Goal: Task Accomplishment & Management: Manage account settings

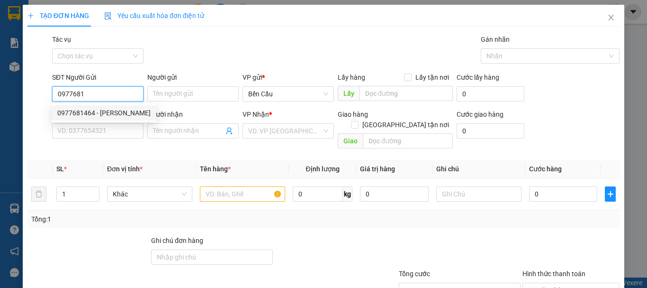
click at [105, 115] on div "0977681464 - [PERSON_NAME]" at bounding box center [103, 113] width 93 height 10
type input "0977681464"
type input "CHÚ SƠN"
type input "0843789718"
type input "VÂN"
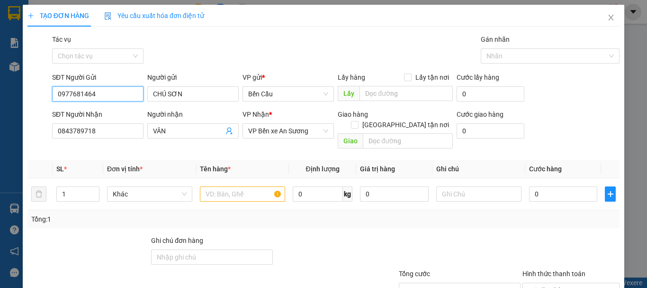
type input "40.000"
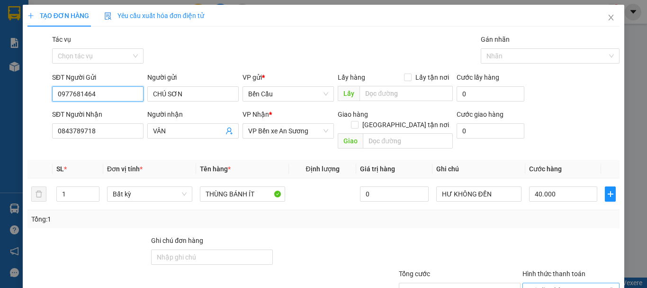
scroll to position [63, 0]
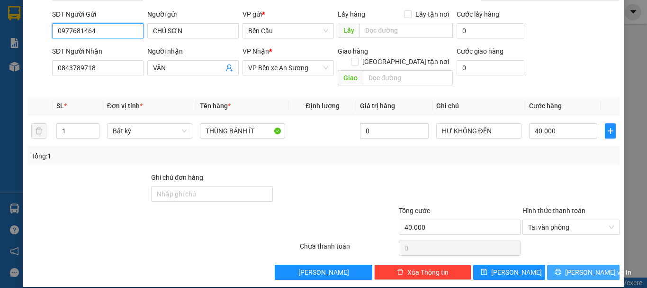
type input "0977681464"
click at [577, 267] on span "[PERSON_NAME] và In" at bounding box center [598, 272] width 66 height 10
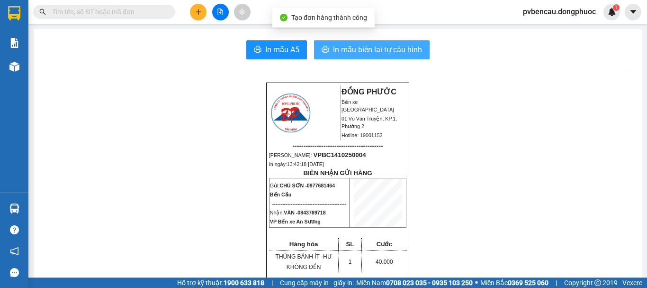
click at [383, 53] on span "In mẫu biên lai tự cấu hình" at bounding box center [377, 50] width 89 height 12
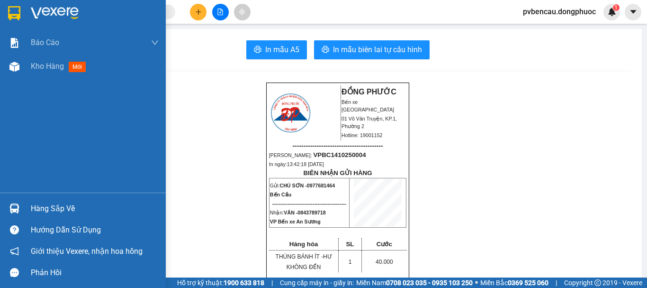
click at [25, 208] on div "Hàng sắp về" at bounding box center [83, 208] width 166 height 21
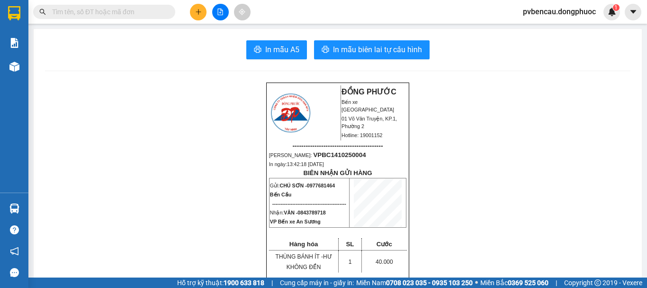
click at [164, 112] on section "Kết quả tìm kiếm ( 0 ) Bộ lọc No Data pvbencau.dongphuoc 1 Báo cáo Mẫu 1: Báo c…" at bounding box center [323, 144] width 647 height 288
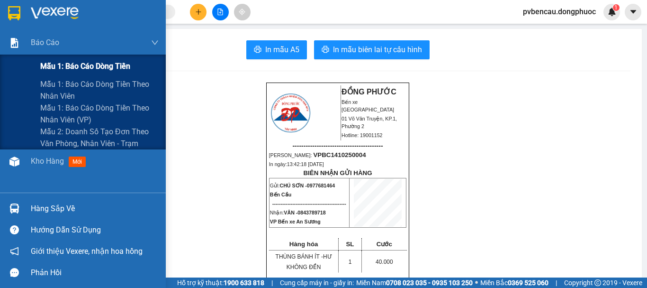
click at [84, 69] on span "Mẫu 1: Báo cáo dòng tiền" at bounding box center [85, 66] width 90 height 12
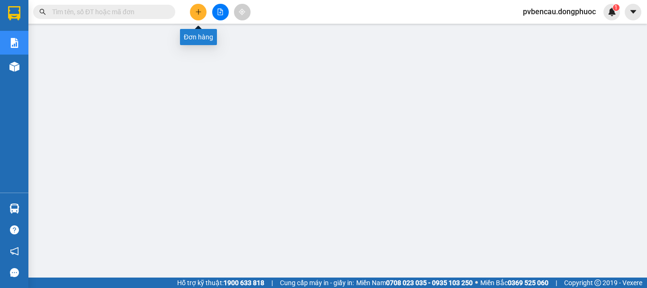
click at [200, 13] on icon "plus" at bounding box center [198, 12] width 7 height 7
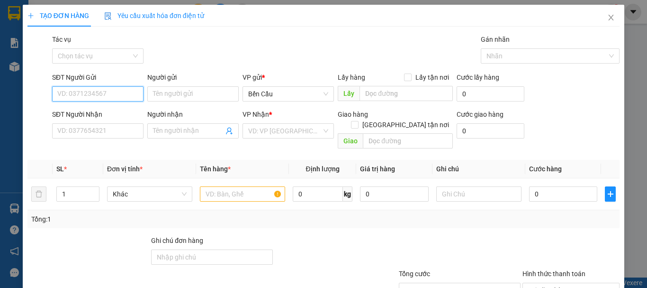
click at [122, 94] on input "SĐT Người Gửi" at bounding box center [97, 93] width 91 height 15
click at [105, 91] on input "SĐT Người Gửi" at bounding box center [97, 93] width 91 height 15
click at [118, 113] on div "0399522172 - ĐĂNG KHOA 8" at bounding box center [100, 113] width 86 height 10
type input "0399522172"
type input "ĐĂNG KHOA 8"
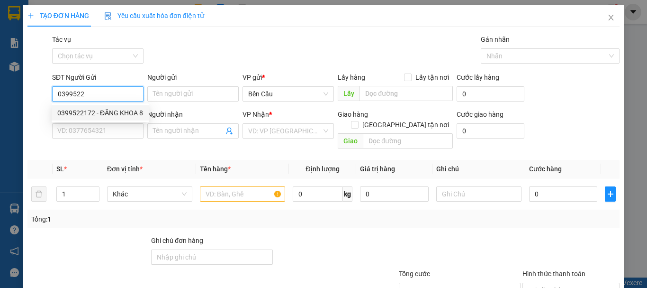
type input "0902347039"
type input "LAB THIỆN"
type input "Kdb"
type input "30.000"
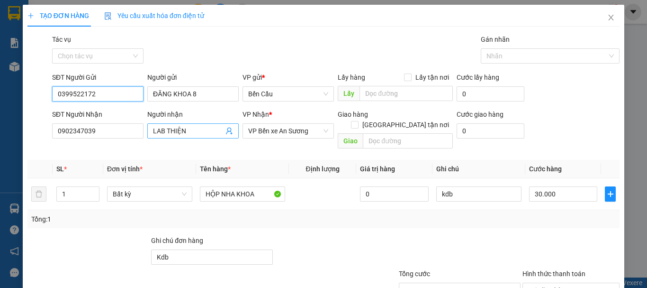
type input "0399522172"
click at [228, 134] on icon "user-add" at bounding box center [230, 131] width 8 height 8
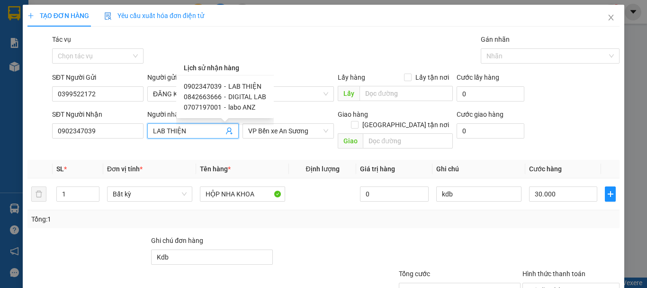
click at [237, 107] on span "labo ANZ" at bounding box center [241, 107] width 27 height 8
type input "0707197001"
type input "labo ANZ"
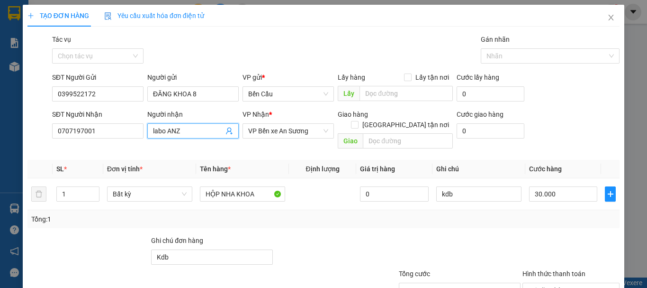
scroll to position [63, 0]
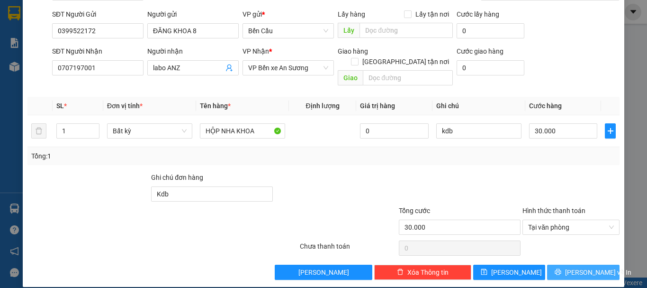
click at [582, 267] on span "[PERSON_NAME] và In" at bounding box center [598, 272] width 66 height 10
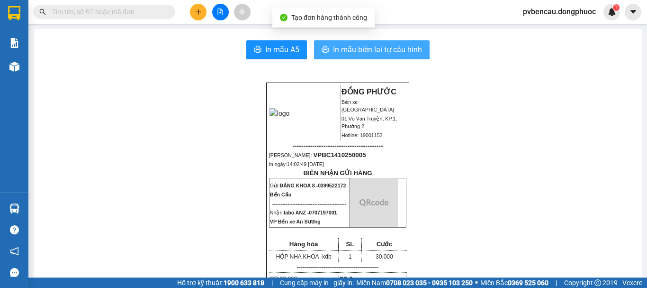
click at [388, 52] on span "In mẫu biên lai tự cấu hình" at bounding box center [377, 50] width 89 height 12
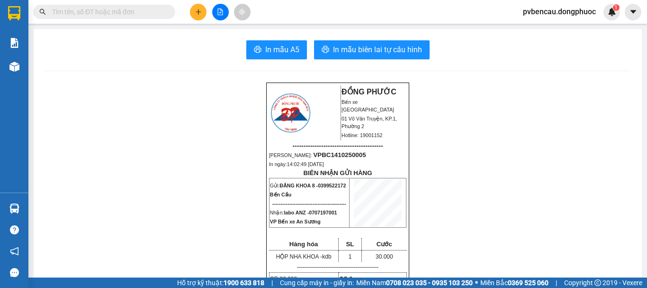
drag, startPoint x: 163, startPoint y: 129, endPoint x: 159, endPoint y: 3, distance: 125.7
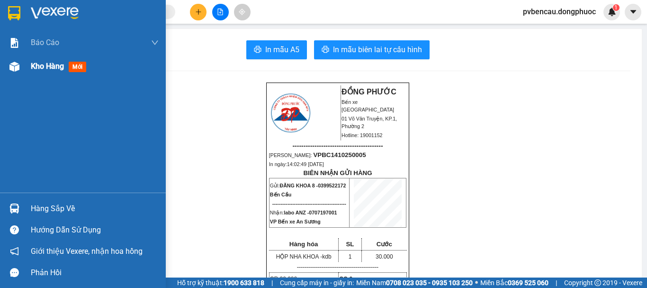
click at [28, 70] on div "Kho hàng mới" at bounding box center [83, 67] width 166 height 24
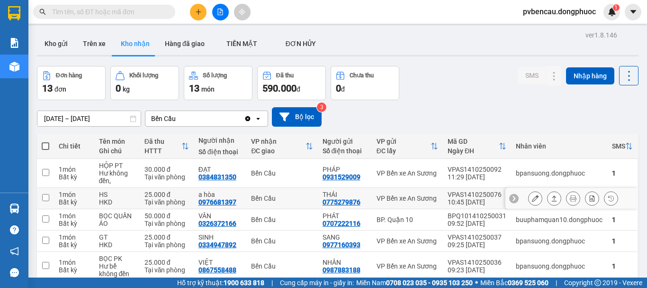
scroll to position [95, 0]
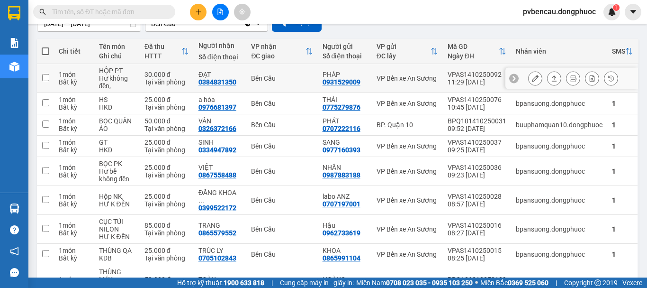
drag, startPoint x: 122, startPoint y: 73, endPoint x: 137, endPoint y: 74, distance: 15.7
click at [121, 73] on td "HỘP PT Hư không đền," at bounding box center [117, 78] width 46 height 29
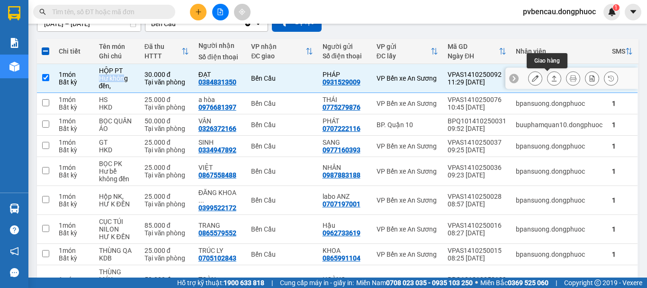
click at [551, 77] on icon at bounding box center [554, 78] width 7 height 7
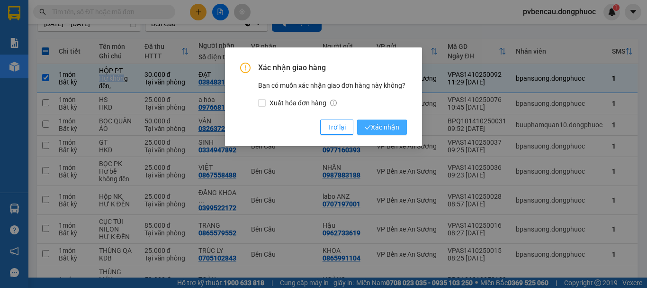
click at [373, 128] on span "Xác nhận" at bounding box center [382, 127] width 35 height 10
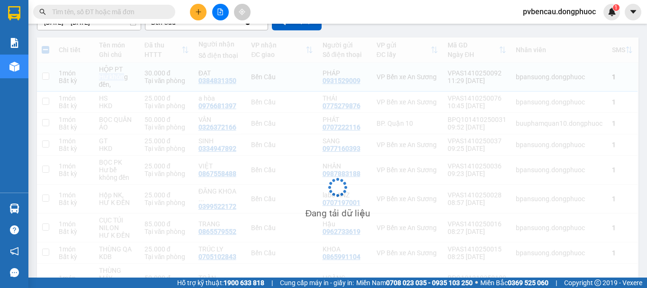
checkbox input "false"
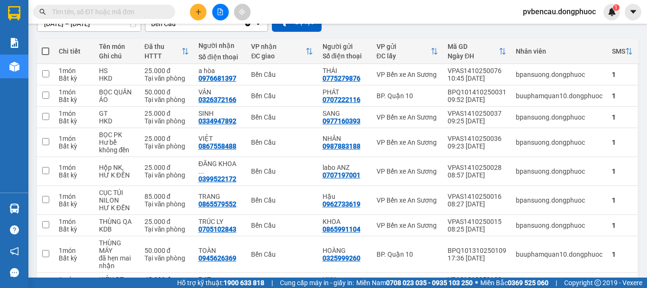
scroll to position [190, 0]
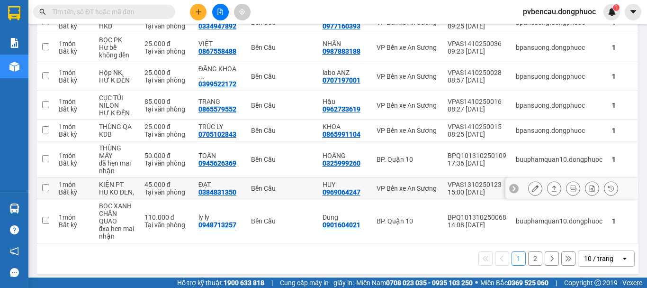
click at [132, 188] on div "HU KO DEN," at bounding box center [117, 192] width 36 height 8
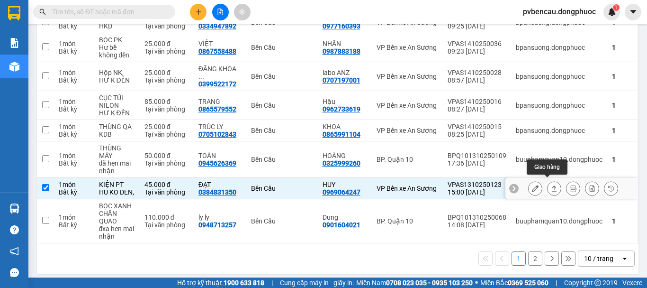
click at [552, 185] on icon at bounding box center [554, 188] width 5 height 6
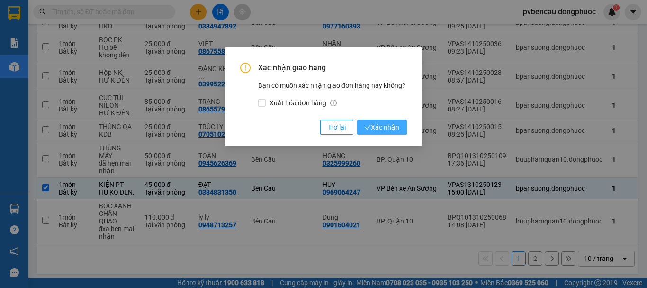
click at [372, 130] on span "Xác nhận" at bounding box center [382, 127] width 35 height 10
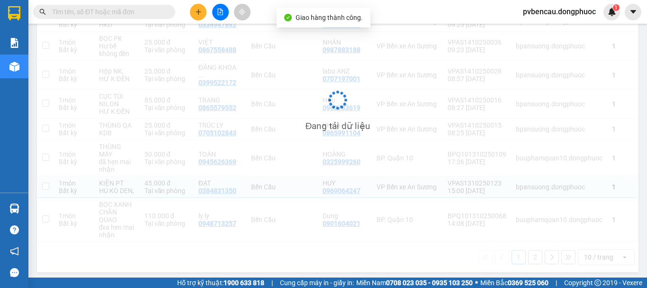
checkbox input "false"
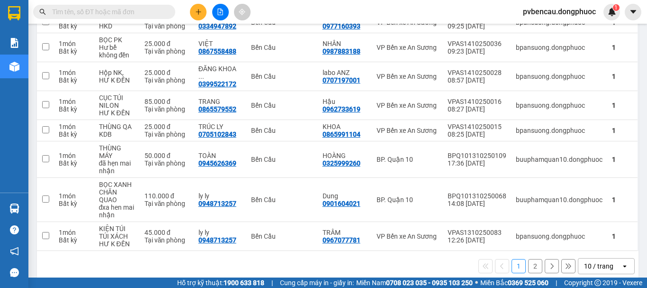
click at [528, 259] on button "2" at bounding box center [535, 266] width 14 height 14
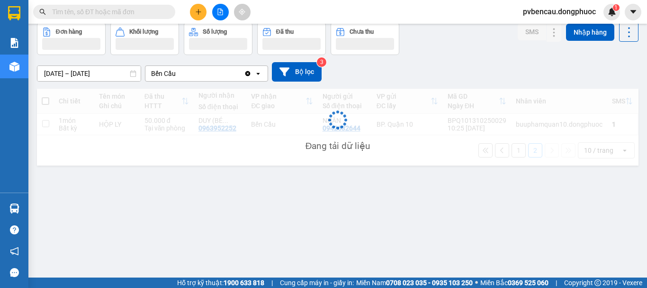
scroll to position [44, 0]
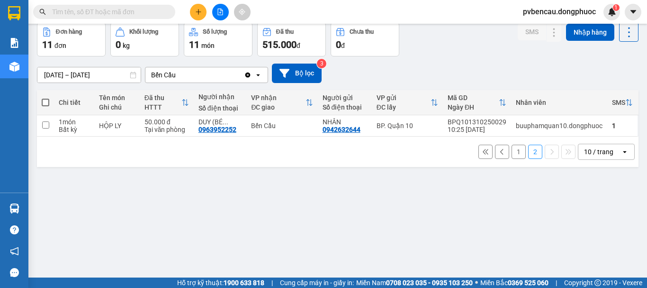
click at [145, 128] on div "Tại văn phòng" at bounding box center [167, 130] width 45 height 8
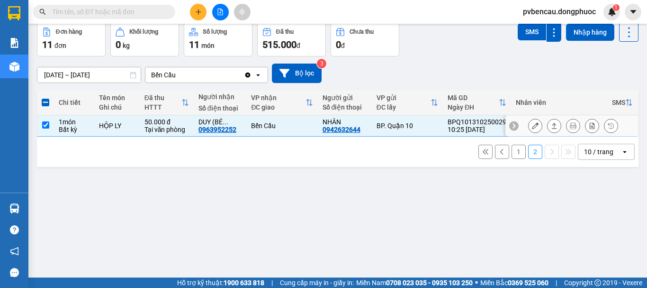
click at [131, 128] on div "HỘP LY" at bounding box center [117, 126] width 36 height 8
checkbox input "false"
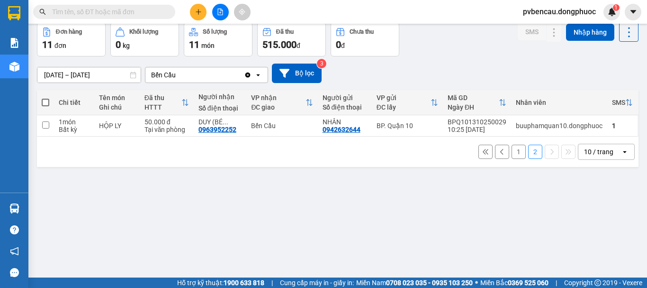
scroll to position [0, 0]
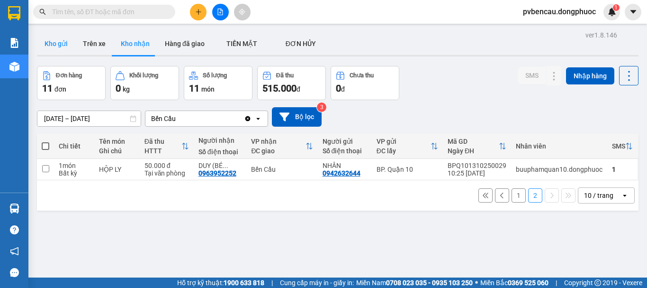
click at [64, 39] on button "Kho gửi" at bounding box center [56, 43] width 38 height 23
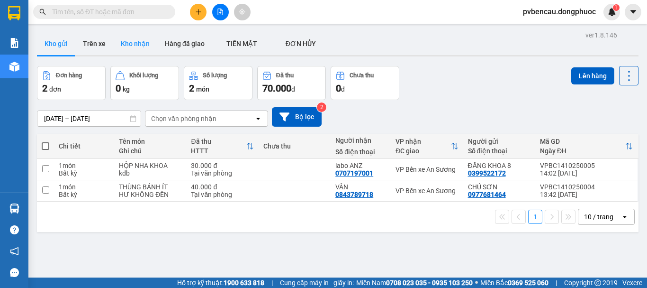
click at [140, 44] on button "Kho nhận" at bounding box center [135, 43] width 44 height 23
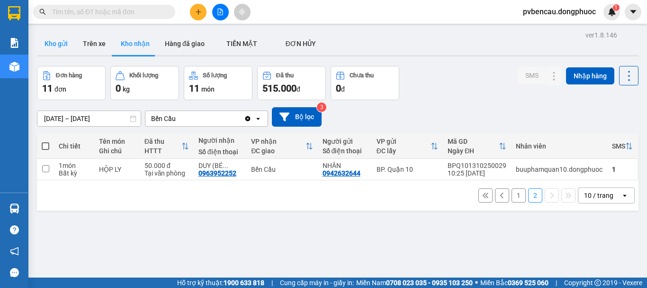
click at [56, 46] on button "Kho gửi" at bounding box center [56, 43] width 38 height 23
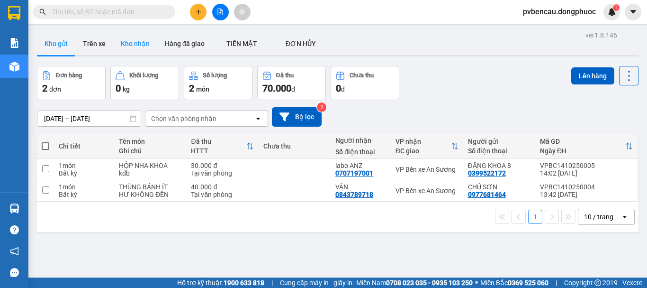
click at [138, 48] on button "Kho nhận" at bounding box center [135, 43] width 44 height 23
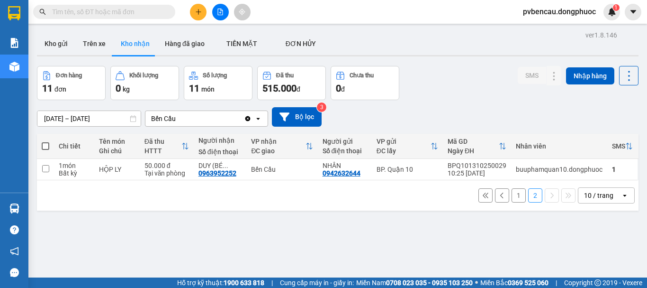
scroll to position [44, 0]
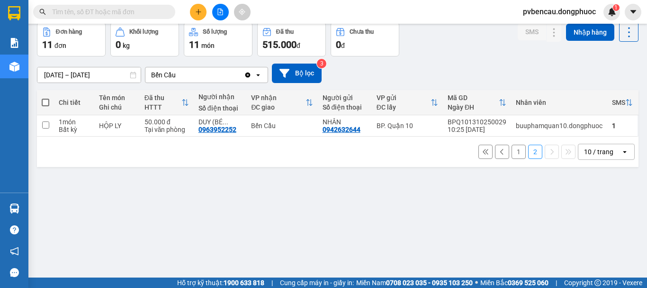
click at [512, 152] on button "1" at bounding box center [519, 152] width 14 height 14
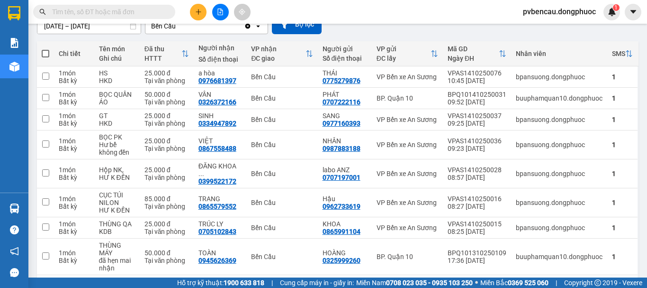
scroll to position [194, 0]
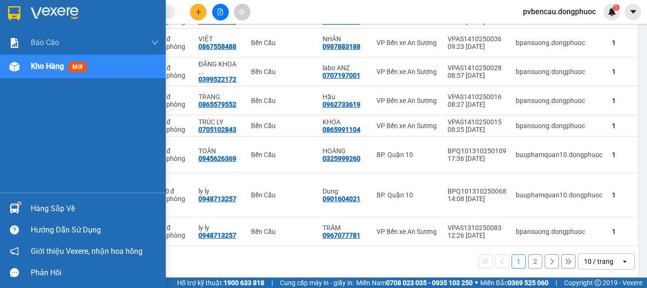
click at [17, 212] on img at bounding box center [14, 208] width 10 height 10
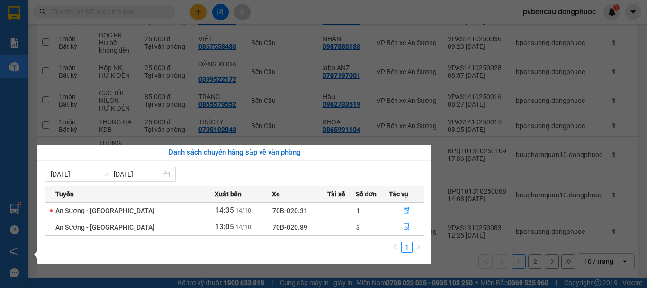
click at [0, 122] on div "Báo cáo Mẫu 1: Báo cáo dòng tiền Mẫu 1: Báo cáo dòng tiền theo nhân viên Mẫu 1:…" at bounding box center [14, 144] width 28 height 288
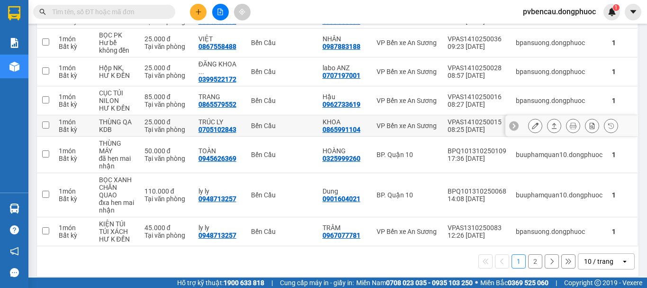
click at [159, 126] on div "Tại văn phòng" at bounding box center [167, 130] width 45 height 8
checkbox input "true"
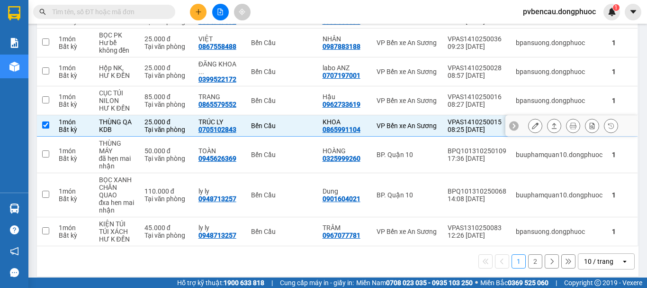
click at [529, 119] on button at bounding box center [535, 126] width 13 height 17
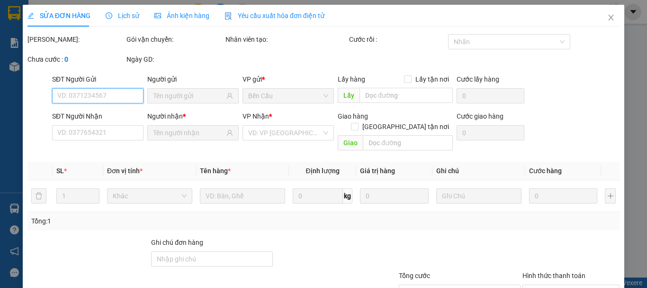
type input "0865991104"
type input "KHOA"
type input "0705102843"
type input "TRÚC LY"
type input "25.000"
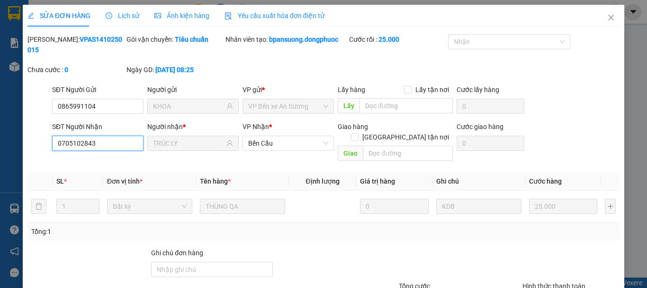
drag, startPoint x: 129, startPoint y: 135, endPoint x: 8, endPoint y: 132, distance: 121.4
click at [8, 132] on div "SỬA ĐƠN HÀNG Lịch sử Ảnh kiện hàng Yêu cầu xuất hóa đơn điện tử Total Paid Fee …" at bounding box center [323, 144] width 647 height 288
click at [608, 20] on icon "close" at bounding box center [612, 18] width 8 height 8
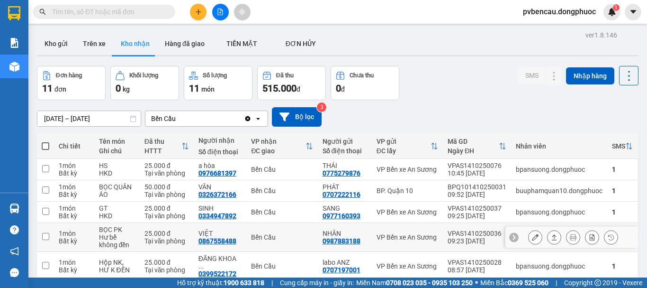
scroll to position [194, 0]
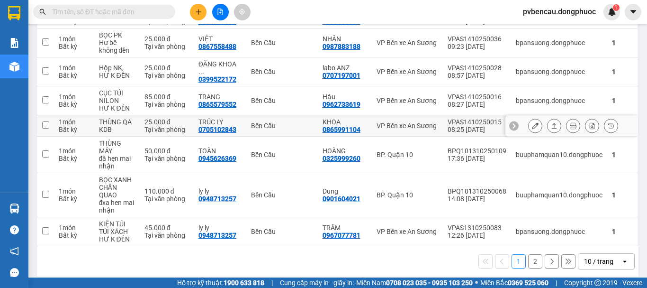
click at [116, 118] on div "THÙNG QA" at bounding box center [117, 122] width 36 height 8
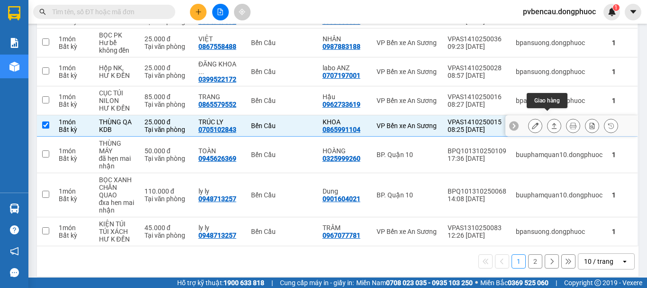
click at [551, 122] on icon at bounding box center [554, 125] width 7 height 7
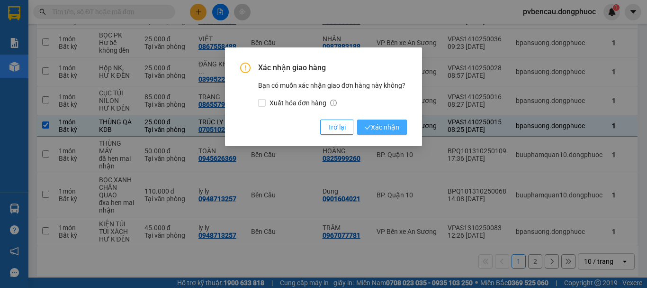
click at [389, 126] on span "Xác nhận" at bounding box center [382, 127] width 35 height 10
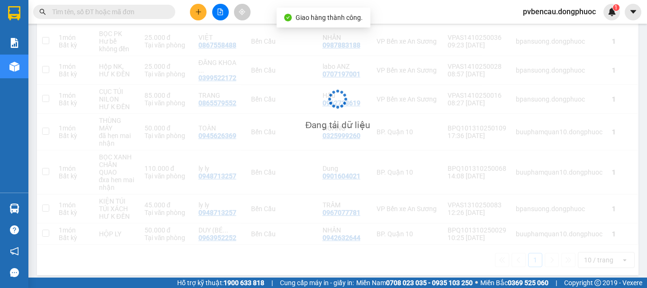
checkbox input "false"
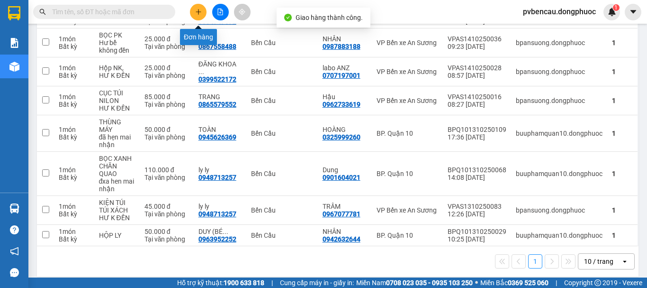
click at [200, 13] on icon "plus" at bounding box center [198, 12] width 7 height 7
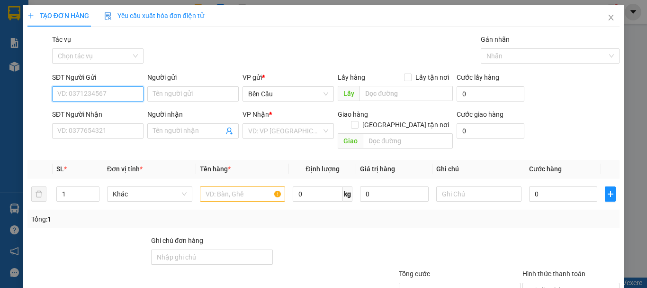
click at [110, 89] on input "SĐT Người Gửi" at bounding box center [97, 93] width 91 height 15
paste input "0705102843"
type input "0705102843"
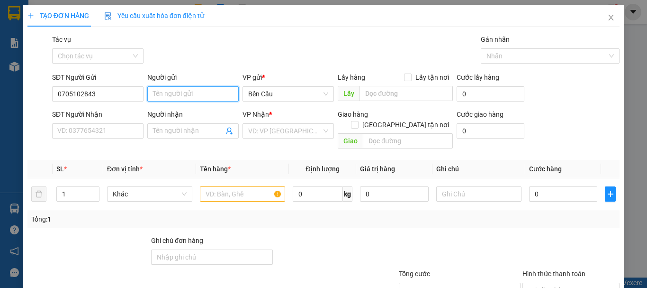
click at [164, 94] on input "Người gửi" at bounding box center [192, 93] width 91 height 15
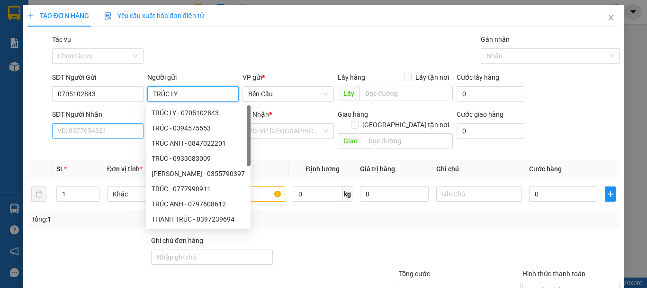
type input "TRÚC LY"
click at [85, 132] on input "SĐT Người Nhận" at bounding box center [97, 130] width 91 height 15
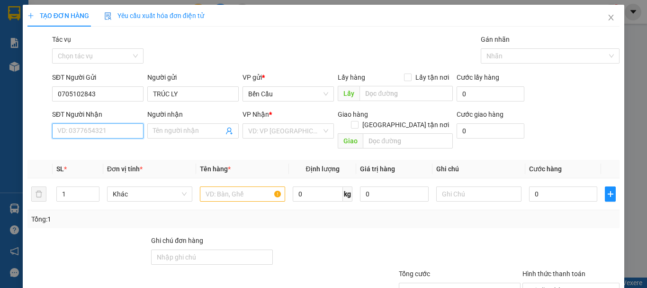
paste input "0705102843"
type input "0705102843"
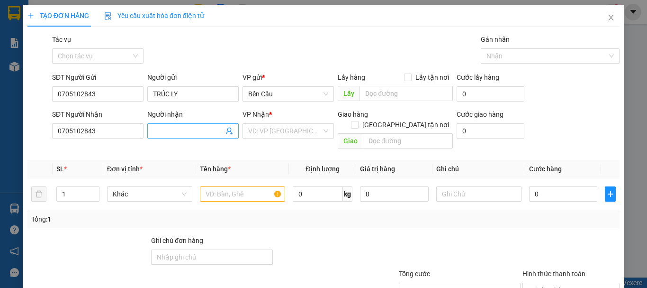
click at [164, 135] on input "Người nhận" at bounding box center [188, 131] width 71 height 10
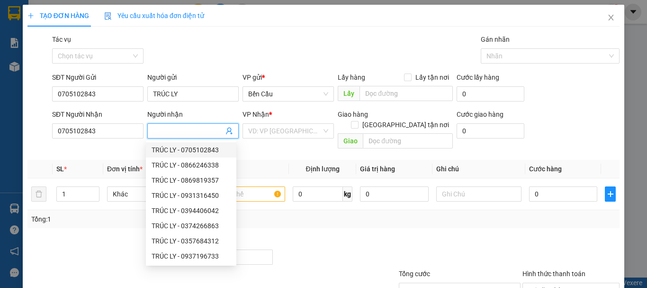
click at [169, 150] on div "TRÚC LY - 0705102843" at bounding box center [191, 150] width 79 height 10
type input "TRÚC LY"
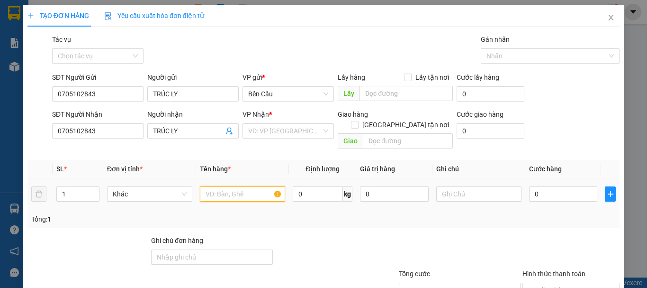
click at [220, 186] on input "text" at bounding box center [242, 193] width 85 height 15
type input "A"
type input "THÙNG 1QA"
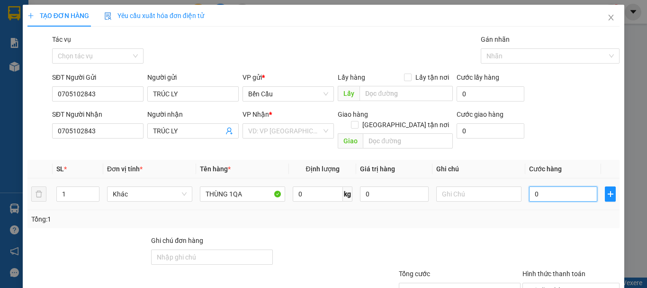
click at [539, 186] on input "0" at bounding box center [563, 193] width 68 height 15
type input "2"
type input "25"
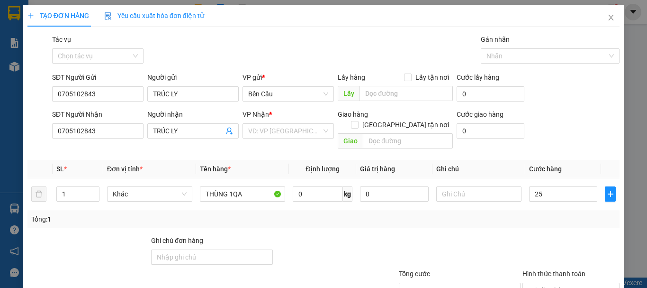
type input "25.000"
drag, startPoint x: 348, startPoint y: 267, endPoint x: 349, endPoint y: 254, distance: 13.8
click at [348, 268] on div at bounding box center [348, 284] width 99 height 33
click at [178, 53] on div "Gói vận chuyển * Tiêu chuẩn Tác vụ Chọn tác vụ Gán nhãn Nhãn" at bounding box center [336, 50] width 572 height 33
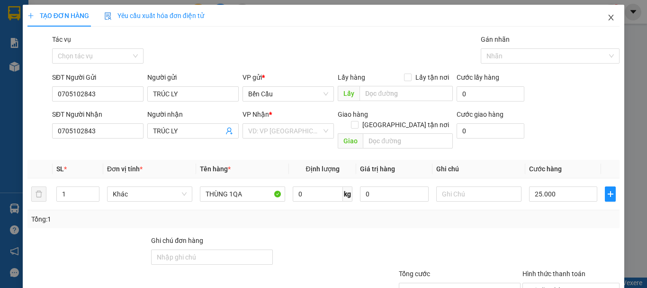
click at [609, 20] on icon "close" at bounding box center [611, 18] width 5 height 6
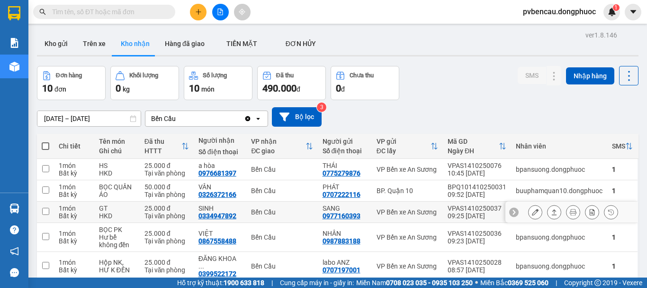
scroll to position [95, 0]
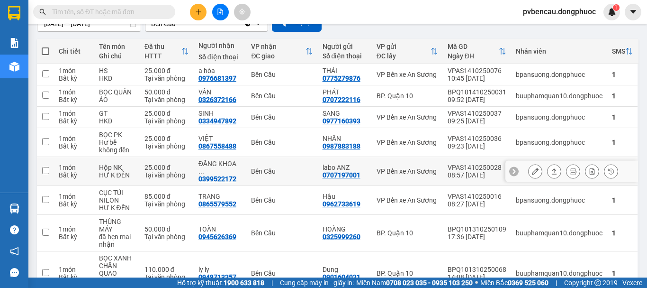
click at [100, 166] on div "Hộp NK," at bounding box center [117, 168] width 36 height 8
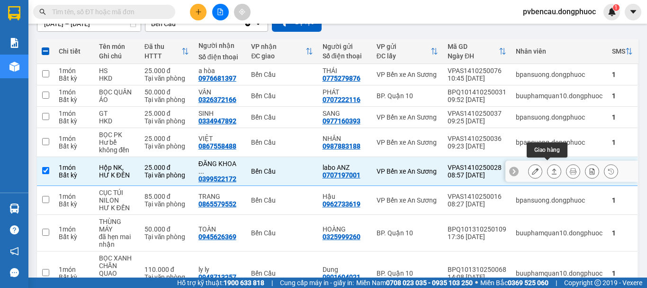
click at [551, 168] on icon at bounding box center [554, 171] width 7 height 7
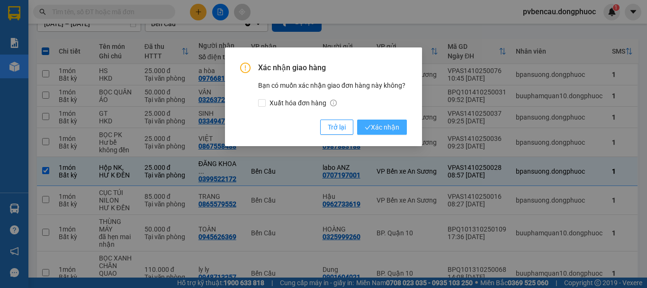
click at [392, 127] on span "Xác nhận" at bounding box center [382, 127] width 35 height 10
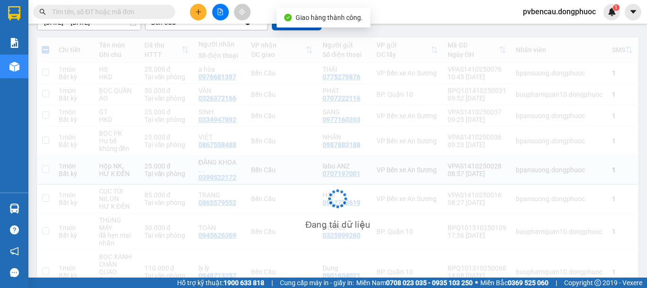
checkbox input "false"
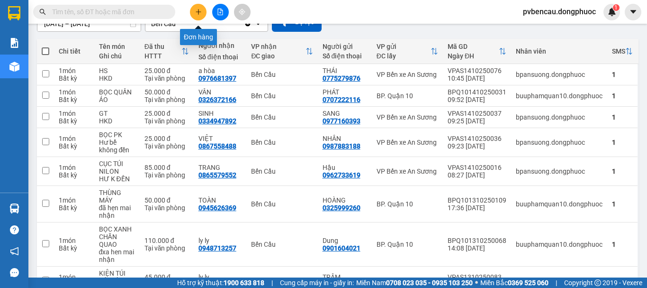
click at [194, 14] on button at bounding box center [198, 12] width 17 height 17
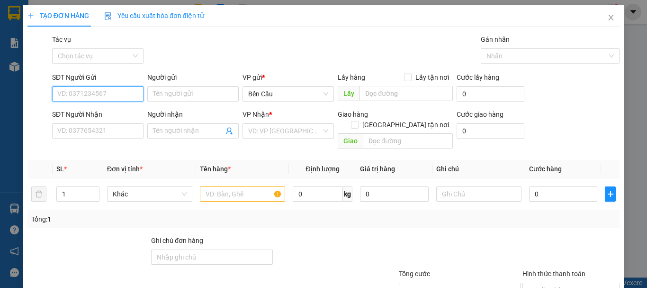
click at [96, 90] on input "SĐT Người Gửi" at bounding box center [97, 93] width 91 height 15
paste input "0705102843"
type input "0705102843"
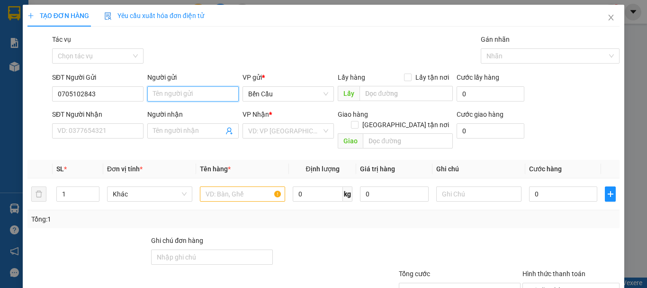
click at [193, 96] on input "Người gửi" at bounding box center [192, 93] width 91 height 15
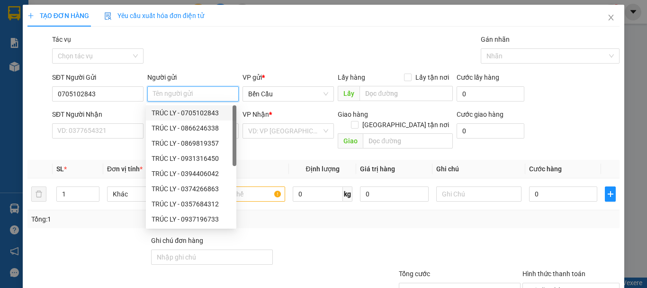
click at [182, 111] on div "TRÚC LY - 0705102843" at bounding box center [191, 113] width 79 height 10
type input "TRÚC LY"
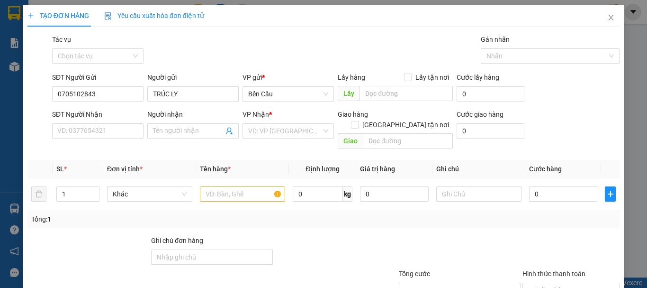
click at [104, 121] on div "SĐT Người Nhận" at bounding box center [97, 116] width 91 height 14
click at [101, 133] on input "SĐT Người Nhận" at bounding box center [97, 130] width 91 height 15
paste input "0705102843"
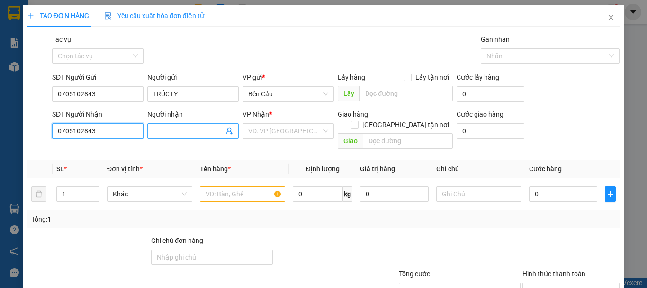
type input "0705102843"
click at [179, 131] on input "Người nhận" at bounding box center [188, 131] width 71 height 10
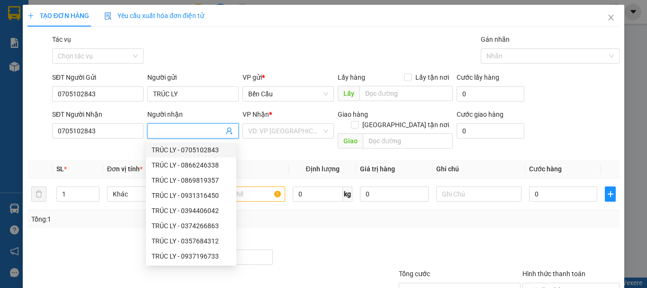
click at [180, 148] on div "TRÚC LY - 0705102843" at bounding box center [191, 150] width 79 height 10
type input "TRÚC LY"
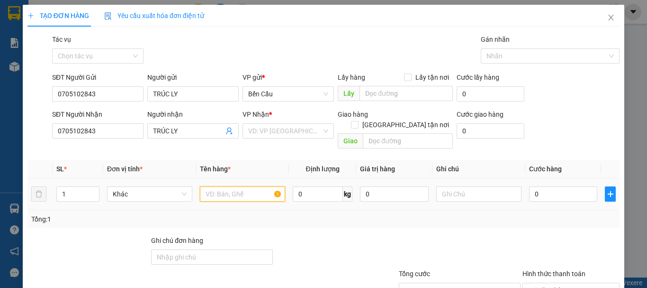
click at [240, 186] on input "text" at bounding box center [242, 193] width 85 height 15
type input "T"
type input "THÙNG QA"
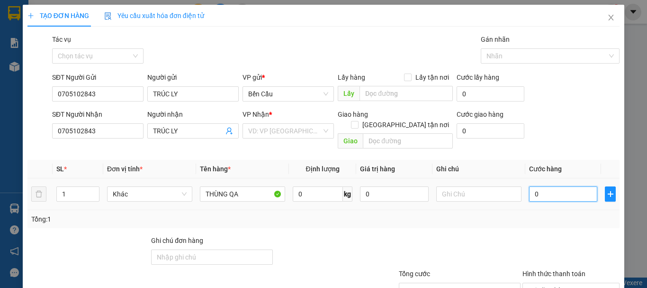
drag, startPoint x: 550, startPoint y: 184, endPoint x: 558, endPoint y: 195, distance: 13.3
click at [551, 186] on input "0" at bounding box center [563, 193] width 68 height 15
type input "2"
type input "25"
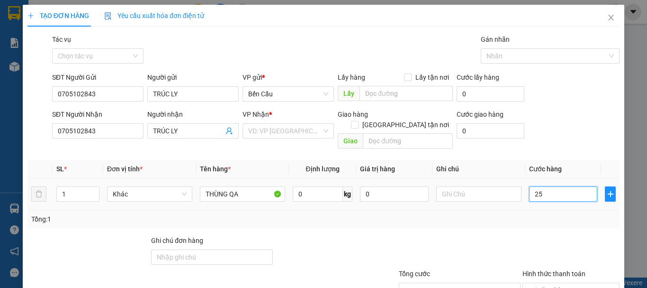
type input "25"
type input "250"
type input "2.500"
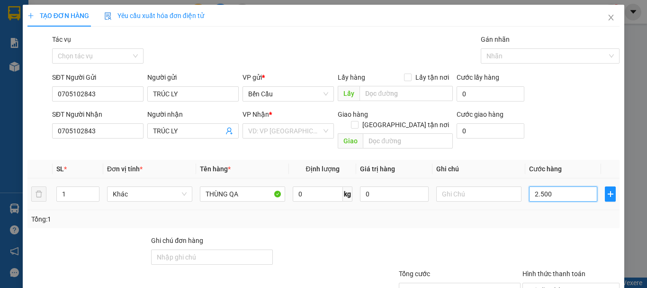
type input "25.000"
click at [485, 218] on div "Transit Pickup Surcharge Ids Transit Deliver Surcharge Ids Transit Deliver Surc…" at bounding box center [323, 188] width 592 height 309
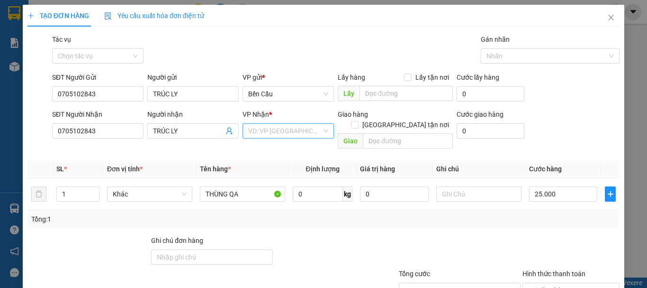
click at [289, 134] on input "search" at bounding box center [284, 131] width 73 height 14
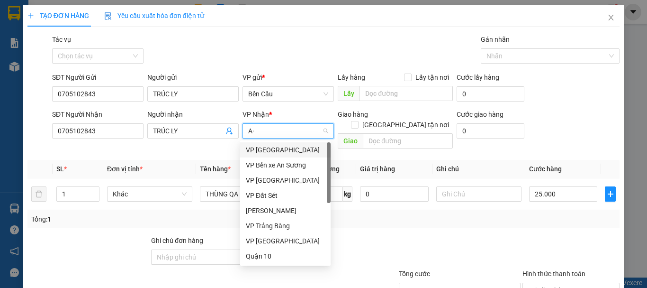
type input "A"
type input "Á"
type input "AS"
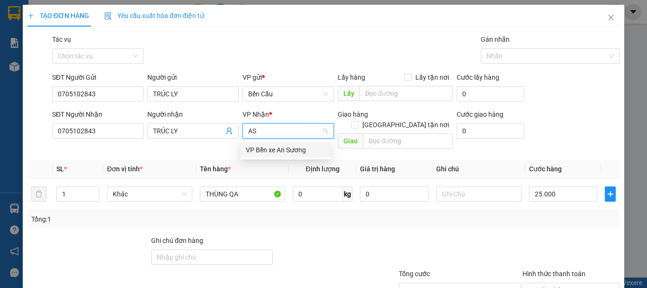
click at [279, 151] on div "VP Bến xe An Sương" at bounding box center [285, 150] width 79 height 10
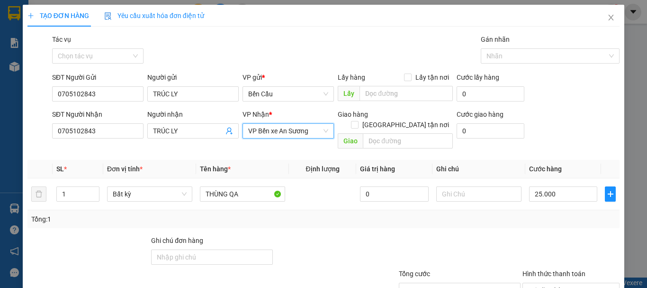
scroll to position [63, 0]
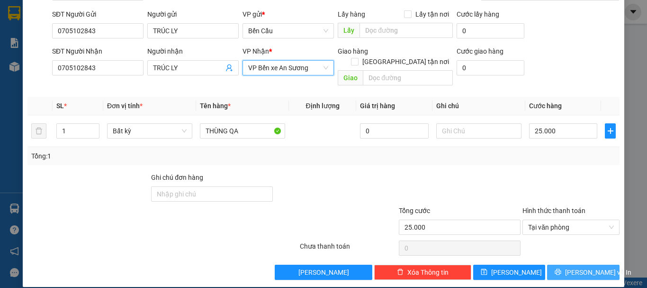
click at [569, 267] on span "[PERSON_NAME] và In" at bounding box center [598, 272] width 66 height 10
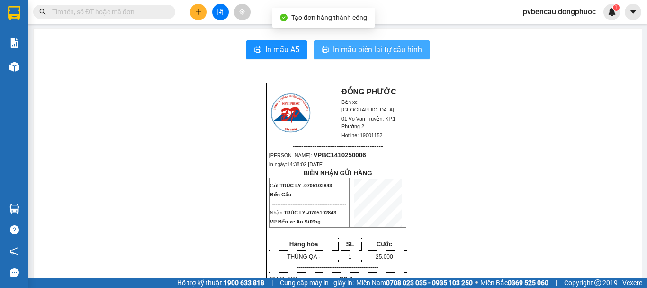
click at [382, 40] on button "In mẫu biên lai tự cấu hình" at bounding box center [372, 49] width 116 height 19
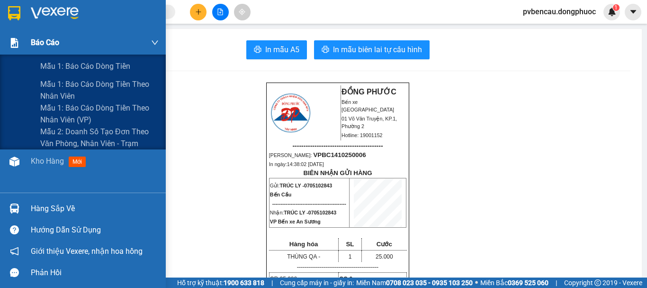
click at [32, 42] on span "Báo cáo" at bounding box center [45, 42] width 28 height 12
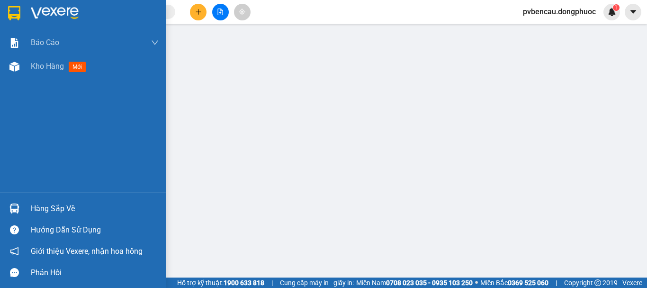
click at [56, 158] on div "Báo cáo Mẫu 1: Báo cáo dòng tiền Mẫu 1: Báo cáo dòng tiền theo nhân viên Mẫu 1:…" at bounding box center [83, 112] width 166 height 162
click at [52, 67] on span "Kho hàng" at bounding box center [47, 66] width 33 height 9
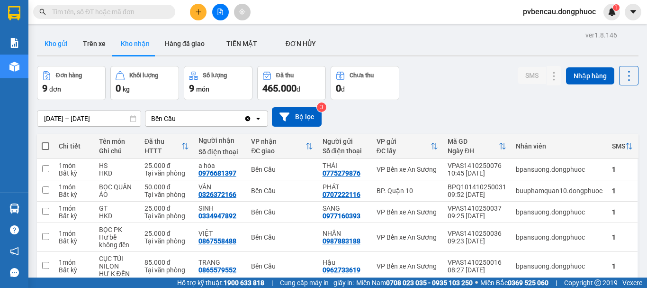
click at [64, 42] on button "Kho gửi" at bounding box center [56, 43] width 38 height 23
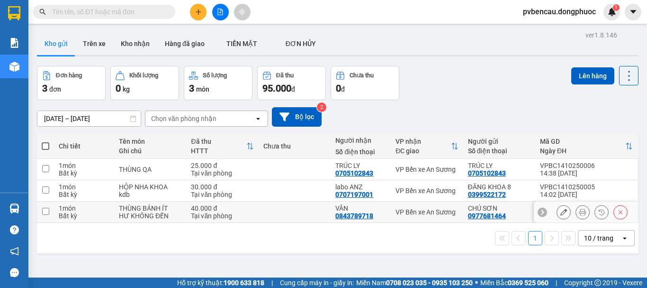
drag, startPoint x: 161, startPoint y: 210, endPoint x: 164, endPoint y: 193, distance: 17.5
click at [160, 210] on div "THÙNG BÁNH ÍT" at bounding box center [150, 208] width 63 height 8
checkbox input "true"
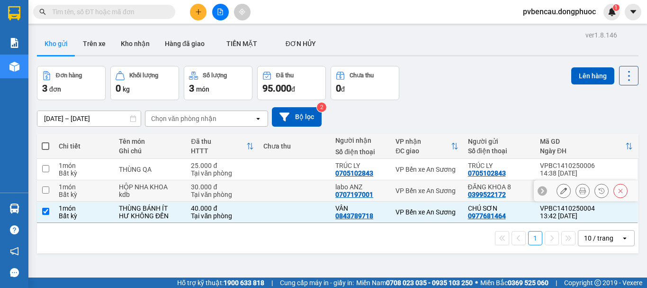
click at [164, 191] on div "kdb" at bounding box center [150, 195] width 63 height 8
checkbox input "true"
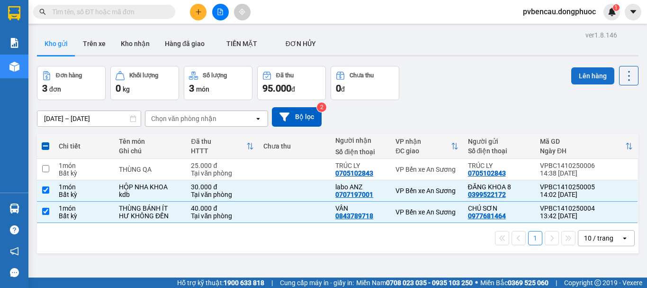
click at [585, 72] on button "Lên hàng" at bounding box center [593, 75] width 43 height 17
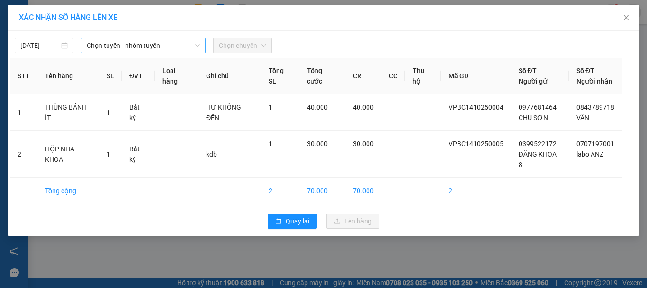
click at [131, 42] on span "Chọn tuyến - nhóm tuyến" at bounding box center [143, 45] width 113 height 14
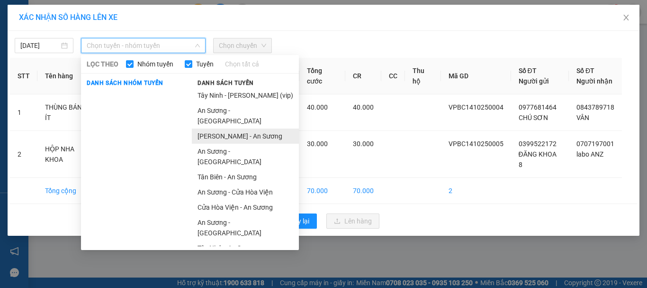
click at [233, 128] on li "[PERSON_NAME] - An Sương" at bounding box center [245, 135] width 107 height 15
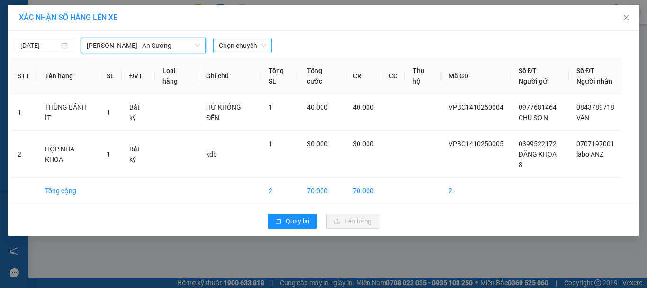
click at [240, 51] on span "Chọn chuyến" at bounding box center [242, 45] width 47 height 14
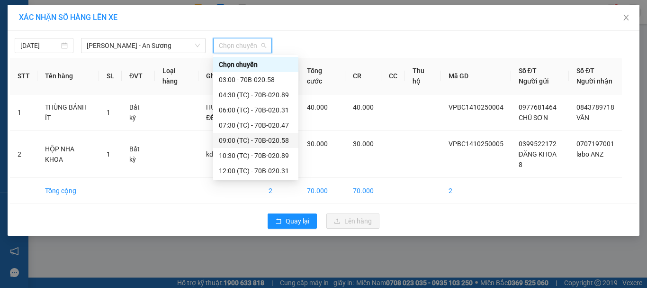
scroll to position [46, 0]
click at [251, 141] on div "13:30 (TC) - 70B-020.47" at bounding box center [256, 140] width 74 height 10
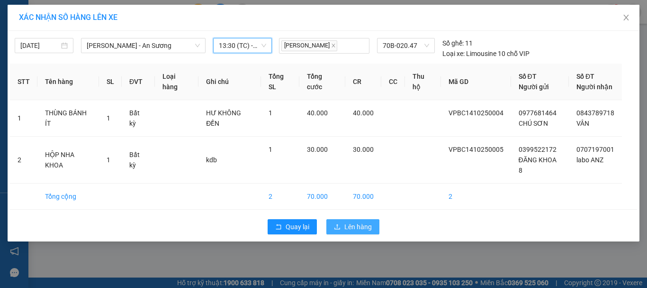
click at [354, 221] on span "Lên hàng" at bounding box center [358, 226] width 27 height 10
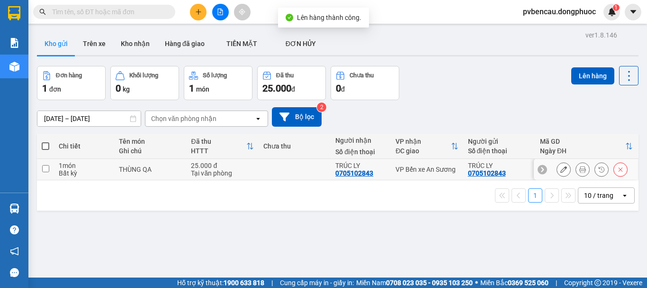
click at [193, 166] on div "25.000 đ" at bounding box center [222, 166] width 63 height 8
checkbox input "true"
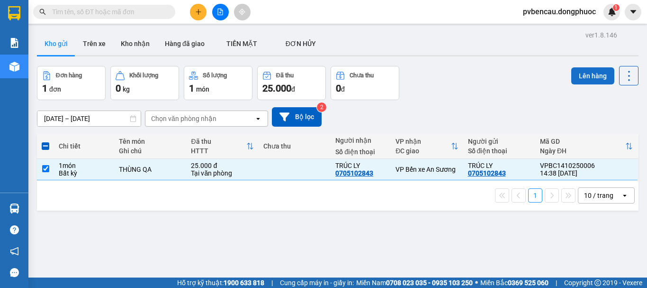
click at [583, 77] on button "Lên hàng" at bounding box center [593, 75] width 43 height 17
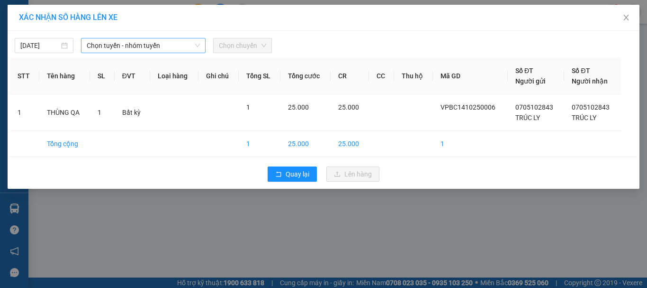
click at [105, 47] on span "Chọn tuyến - nhóm tuyến" at bounding box center [143, 45] width 113 height 14
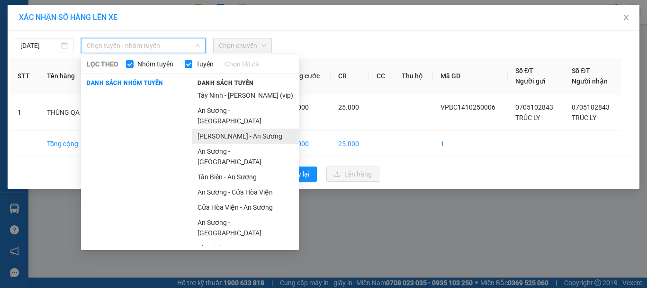
click at [232, 128] on li "[PERSON_NAME] - An Sương" at bounding box center [245, 135] width 107 height 15
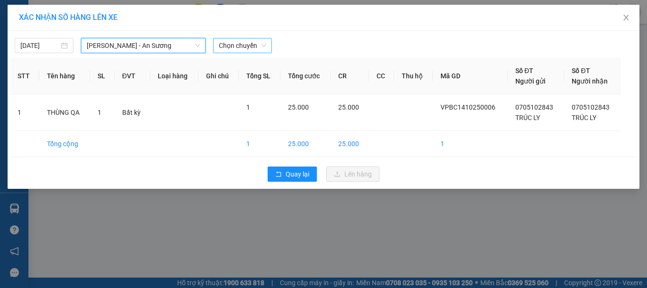
click at [245, 43] on span "Chọn chuyến" at bounding box center [242, 45] width 47 height 14
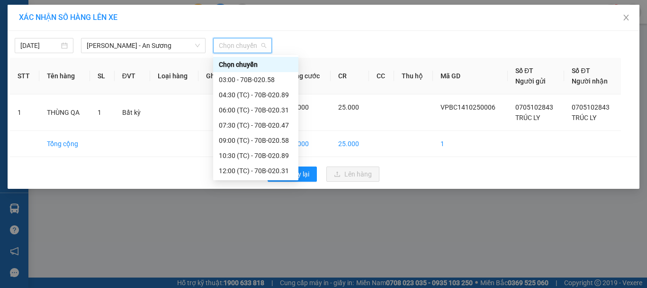
scroll to position [46, 0]
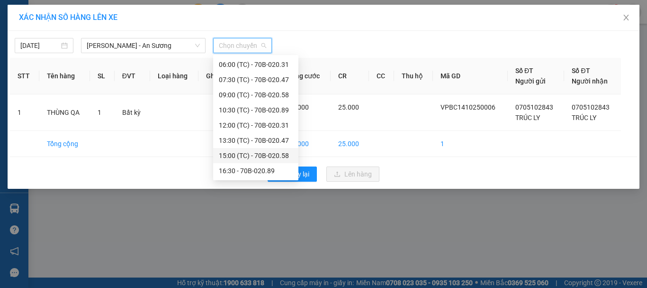
click at [252, 155] on div "15:00 (TC) - 70B-020.58" at bounding box center [256, 155] width 74 height 10
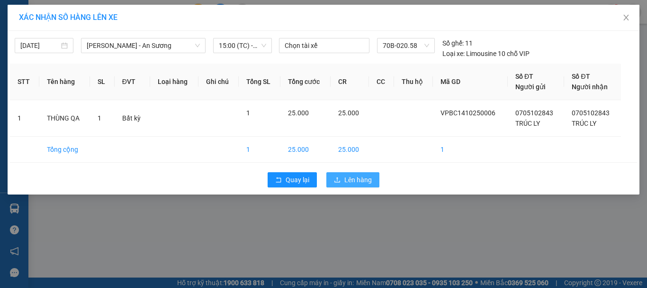
click at [360, 177] on span "Lên hàng" at bounding box center [358, 179] width 27 height 10
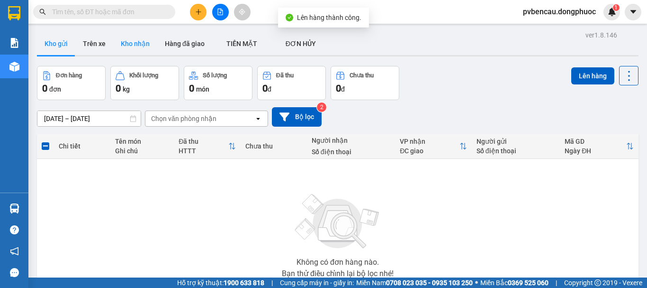
click at [135, 43] on button "Kho nhận" at bounding box center [135, 43] width 44 height 23
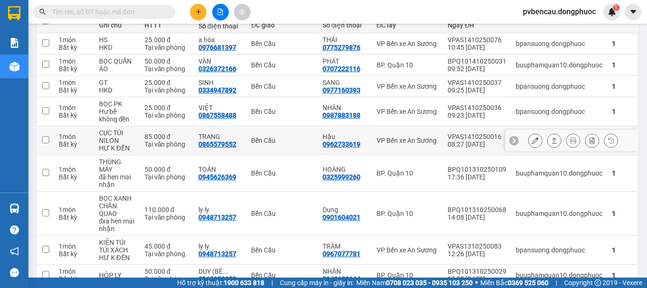
scroll to position [173, 0]
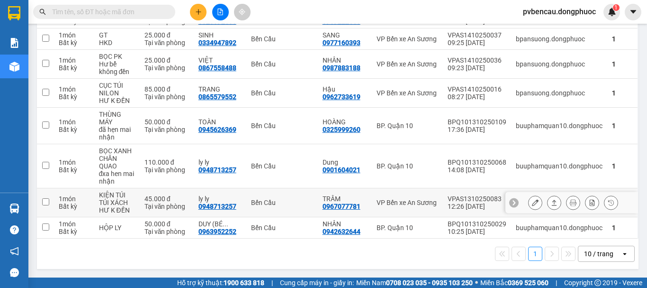
click at [148, 200] on div "45.000 đ" at bounding box center [167, 199] width 45 height 8
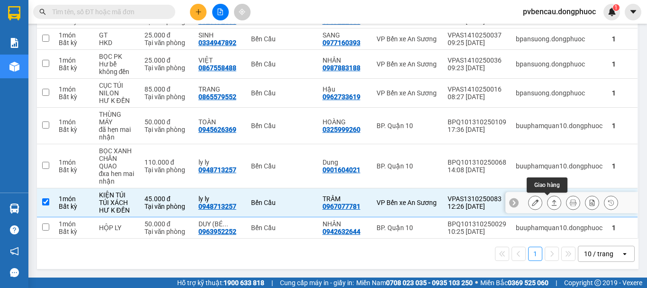
click at [551, 206] on icon at bounding box center [554, 202] width 7 height 7
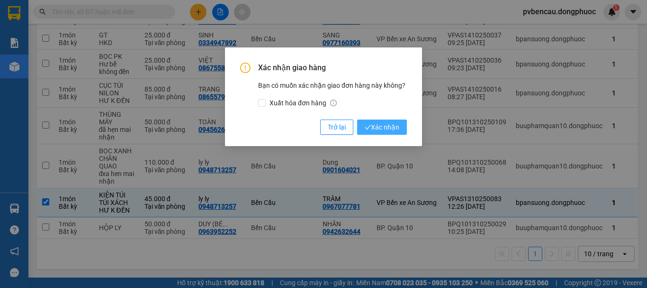
click at [379, 128] on span "Xác nhận" at bounding box center [382, 127] width 35 height 10
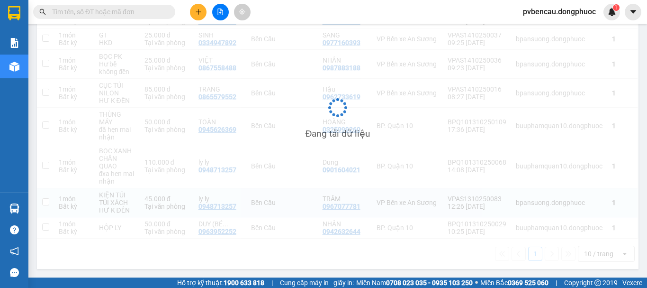
checkbox input "false"
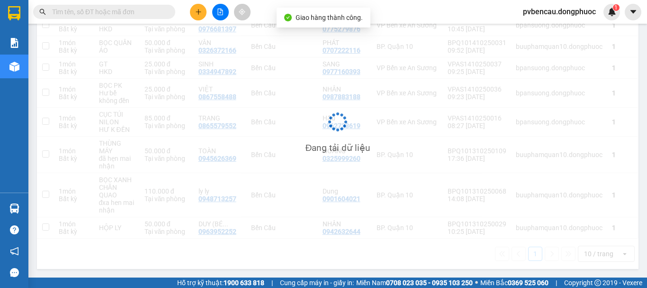
scroll to position [144, 0]
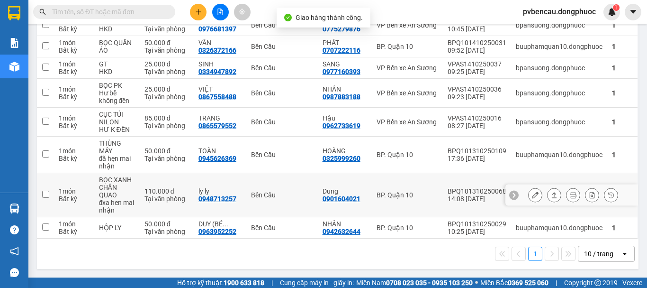
click at [148, 192] on div "110.000 đ" at bounding box center [167, 191] width 45 height 8
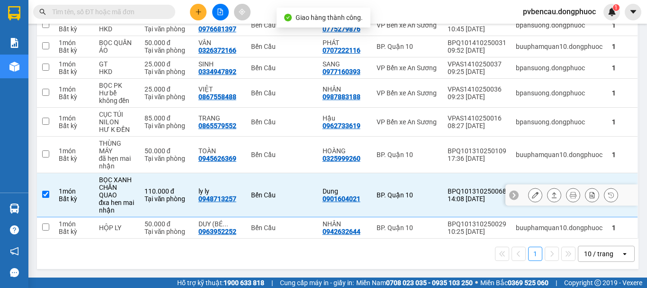
click at [548, 192] on button at bounding box center [554, 195] width 13 height 17
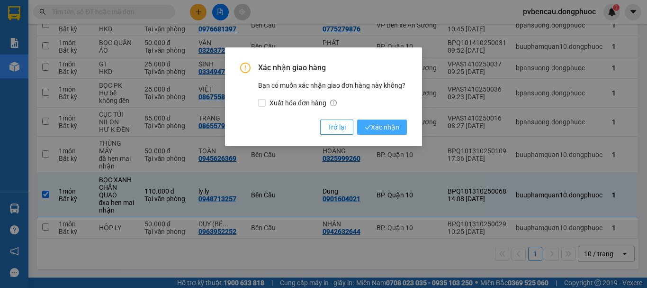
click at [383, 129] on span "Xác nhận" at bounding box center [382, 127] width 35 height 10
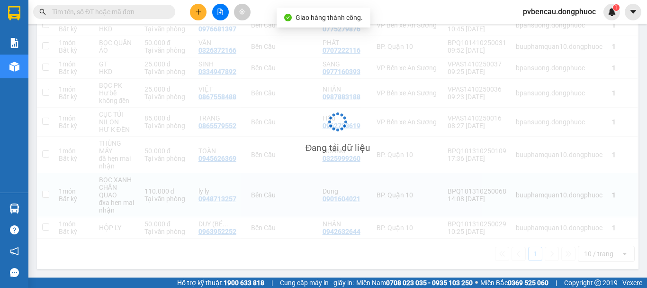
checkbox input "false"
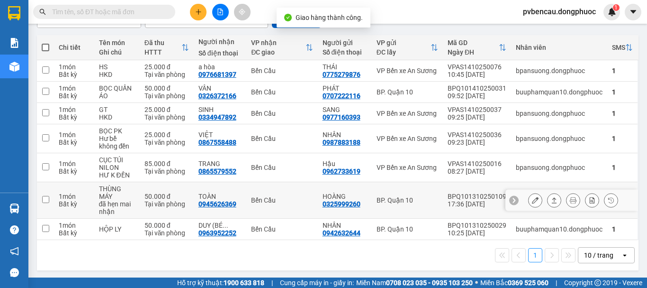
scroll to position [100, 0]
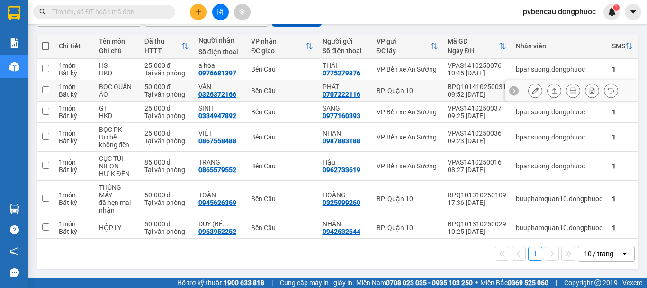
click at [145, 94] on div "Tại văn phòng" at bounding box center [167, 95] width 45 height 8
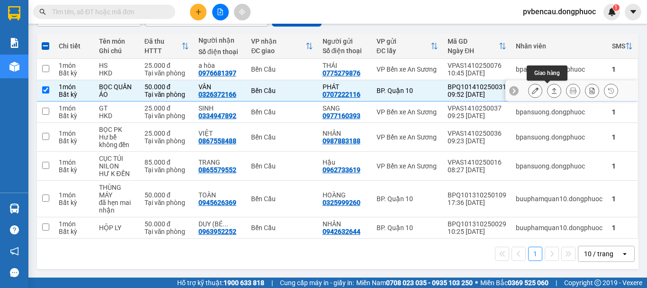
click at [551, 90] on icon at bounding box center [554, 90] width 7 height 7
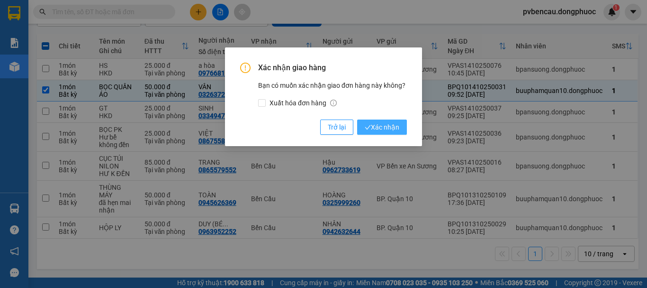
click at [382, 132] on span "Xác nhận" at bounding box center [382, 127] width 35 height 10
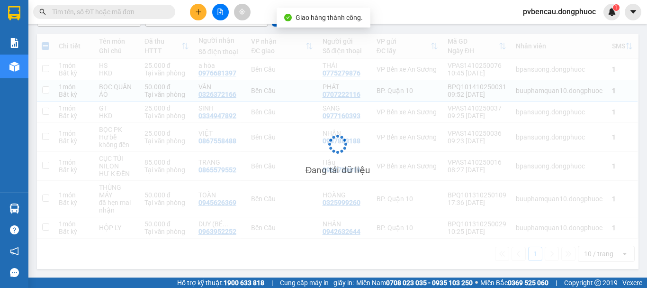
checkbox input "false"
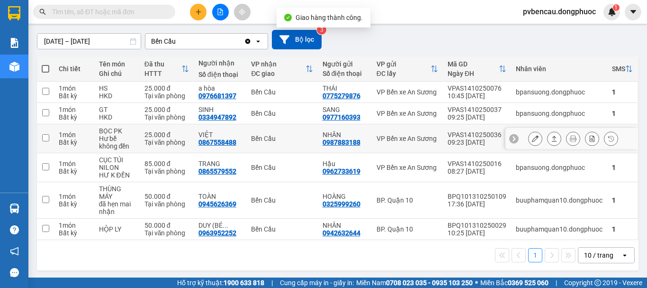
scroll to position [79, 0]
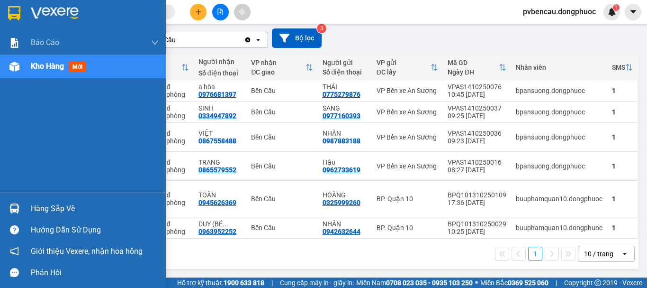
click at [23, 202] on div "Hàng sắp về" at bounding box center [83, 208] width 166 height 21
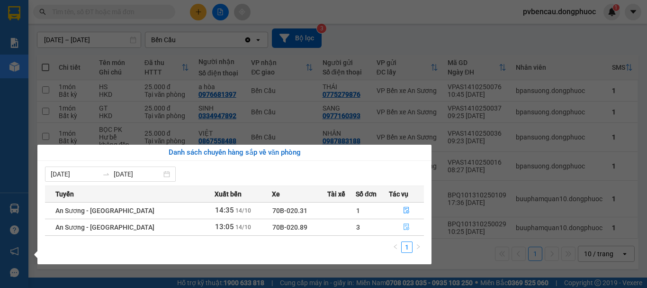
click at [403, 227] on icon "file-done" at bounding box center [406, 226] width 7 height 7
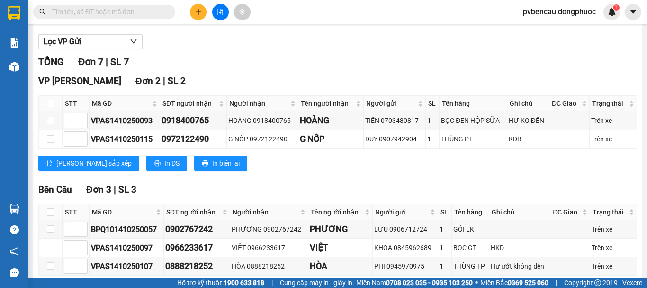
scroll to position [190, 0]
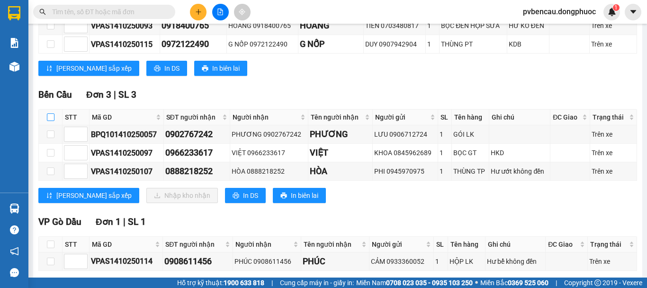
click at [51, 121] on input "checkbox" at bounding box center [51, 117] width 8 height 8
checkbox input "true"
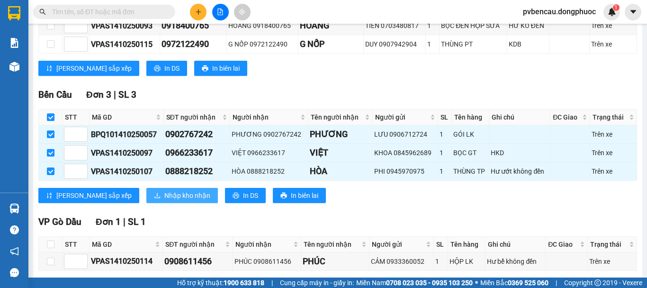
click at [164, 200] on span "Nhập kho nhận" at bounding box center [187, 195] width 46 height 10
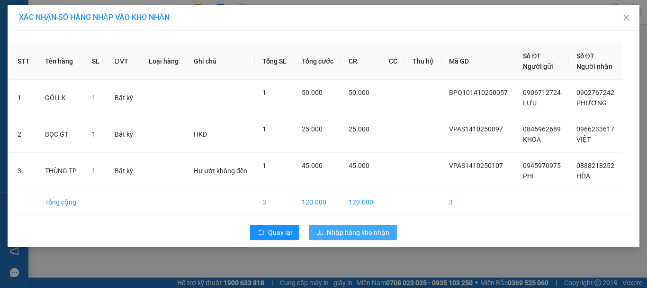
click at [362, 228] on span "Nhập hàng kho nhận" at bounding box center [358, 232] width 63 height 10
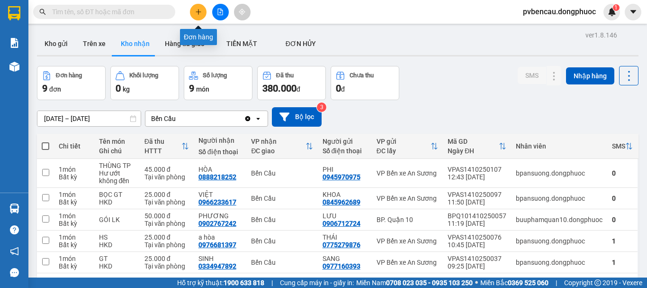
click at [200, 16] on button at bounding box center [198, 12] width 17 height 17
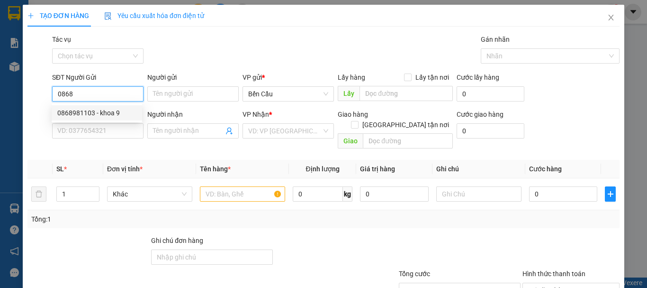
click at [121, 115] on div "0868981103 - khoa 9" at bounding box center [96, 113] width 79 height 10
type input "0868981103"
type input "khoa 9"
type input "0707197001"
type input "labo ANZ"
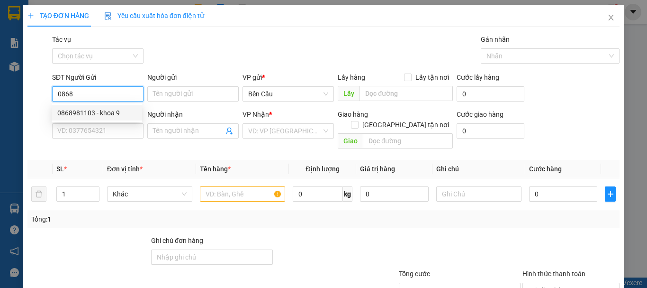
type input "Kdb"
type input "30.000"
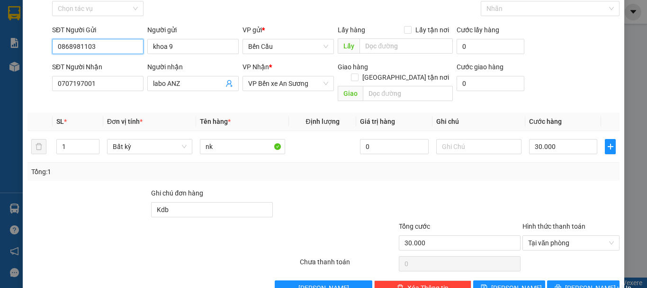
scroll to position [63, 0]
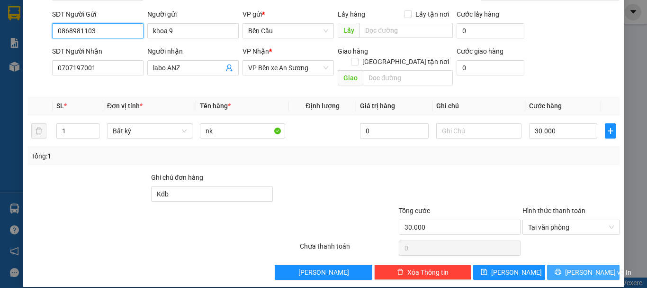
type input "0868981103"
click at [580, 267] on span "[PERSON_NAME] và In" at bounding box center [598, 272] width 66 height 10
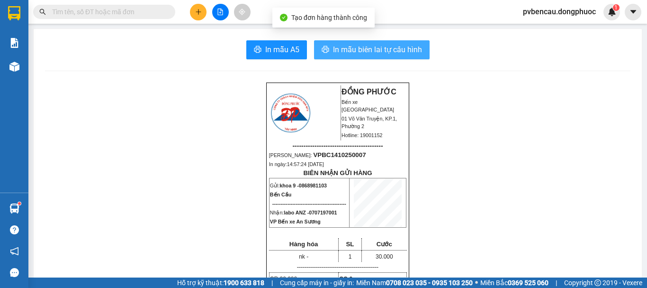
click at [363, 44] on span "In mẫu biên lai tự cấu hình" at bounding box center [377, 50] width 89 height 12
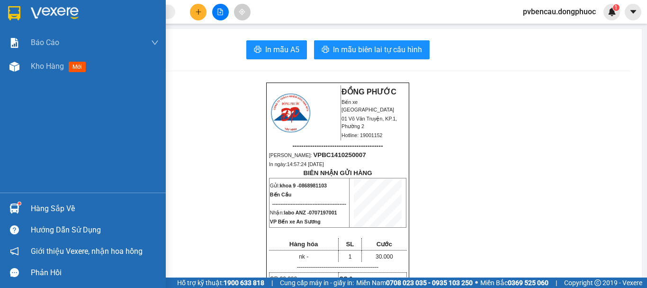
drag, startPoint x: 19, startPoint y: 67, endPoint x: 57, endPoint y: 61, distance: 38.4
click at [19, 64] on div at bounding box center [14, 66] width 17 height 17
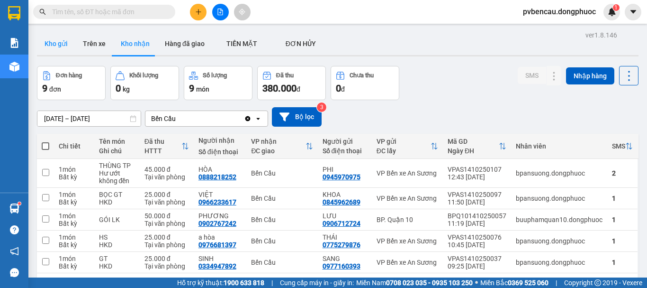
click at [50, 44] on button "Kho gửi" at bounding box center [56, 43] width 38 height 23
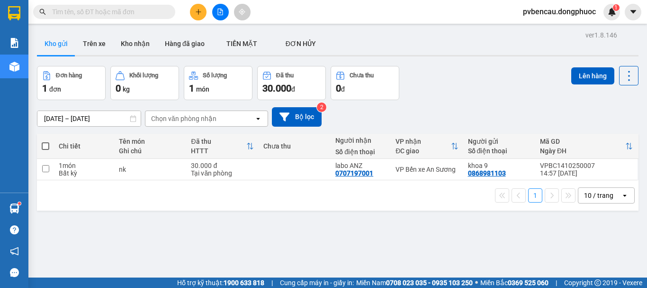
click at [222, 14] on icon "file-add" at bounding box center [220, 12] width 7 height 7
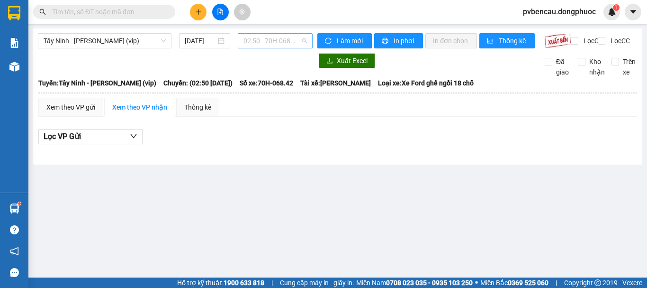
click at [291, 40] on span "02:50 - 70H-068.42" at bounding box center [276, 41] width 64 height 14
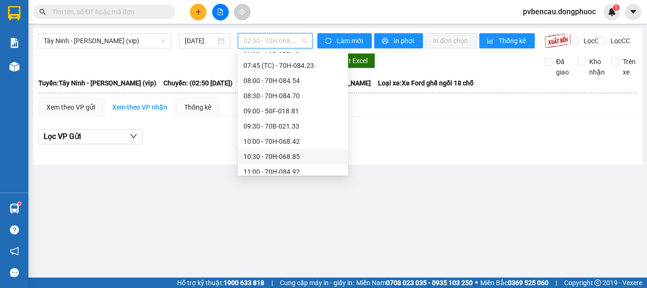
scroll to position [474, 0]
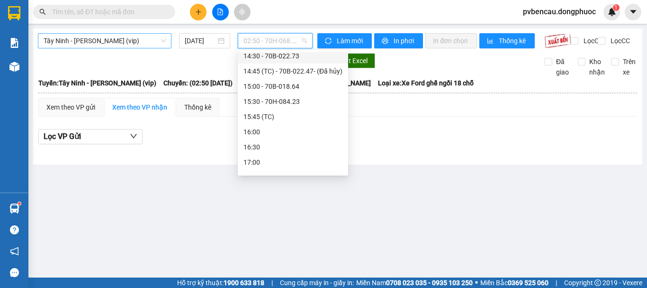
click at [134, 35] on div "Tây Ninh - [PERSON_NAME] (vip) [DATE] 02:50 - 70H-068.42 Làm mới In phơi In đơn…" at bounding box center [338, 96] width 610 height 136
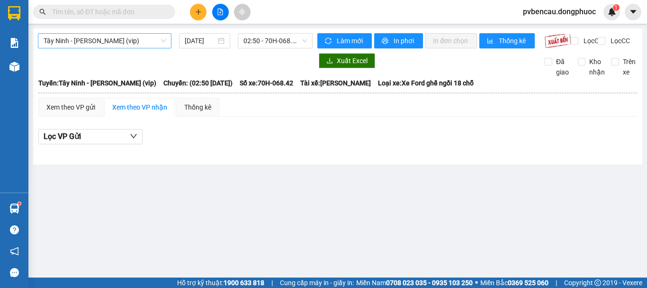
click at [134, 37] on span "Tây Ninh - [PERSON_NAME] (vip)" at bounding box center [105, 41] width 122 height 14
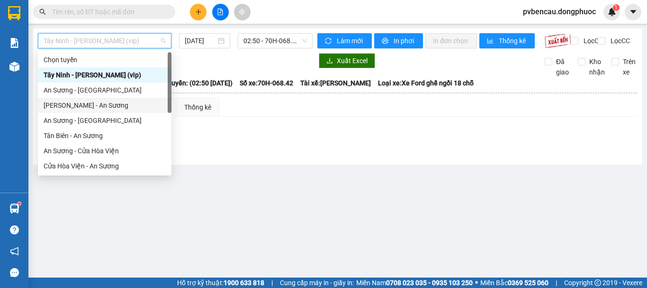
click at [84, 105] on div "[PERSON_NAME] - An Sương" at bounding box center [105, 105] width 122 height 10
type input "[DATE]"
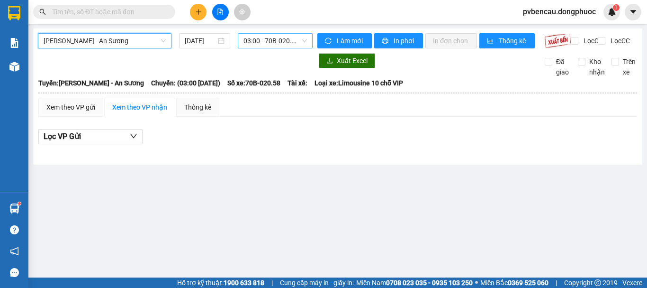
click at [263, 43] on span "03:00 - 70B-020.58" at bounding box center [276, 41] width 64 height 14
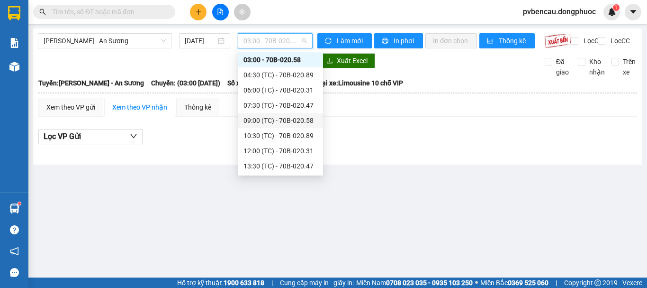
scroll to position [46, 0]
click at [294, 132] on div "13:30 (TC) - 70B-020.47" at bounding box center [281, 135] width 74 height 10
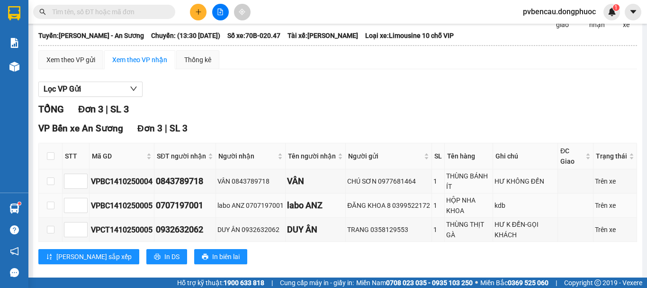
scroll to position [69, 0]
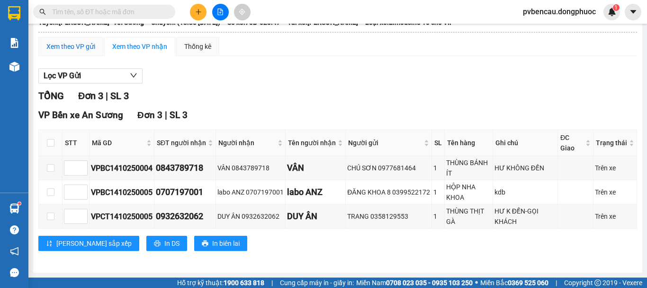
click at [82, 49] on div "Xem theo VP gửi" at bounding box center [70, 46] width 49 height 10
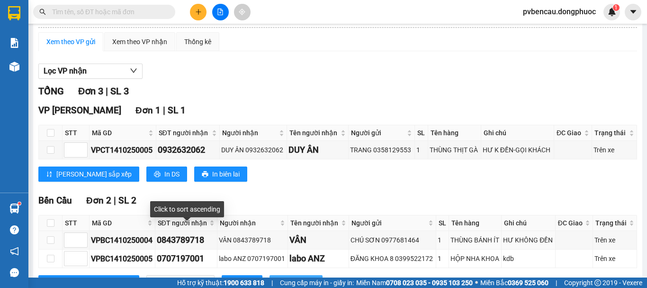
scroll to position [113, 0]
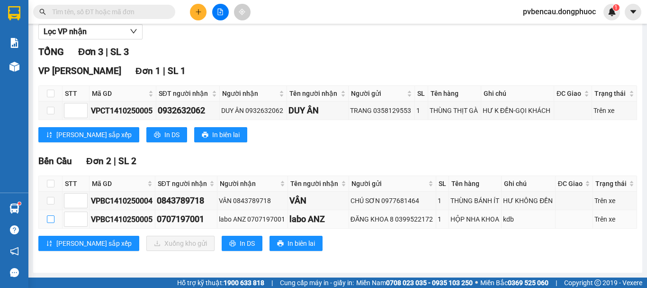
click at [52, 218] on input "checkbox" at bounding box center [51, 219] width 8 height 8
checkbox input "true"
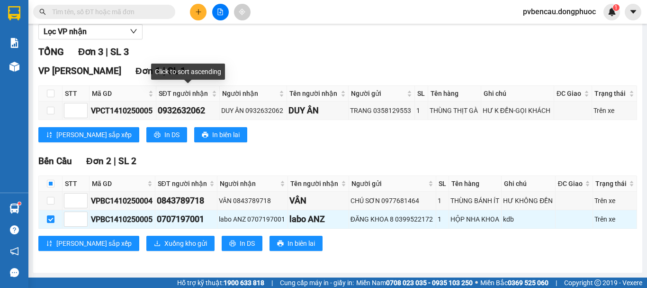
click at [173, 40] on div "Lọc VP nhận TỔNG Đơn 3 | SL 3 VP Châu [GEOGRAPHIC_DATA] 1 | SL 1 STT Mã GD SĐT …" at bounding box center [337, 140] width 599 height 243
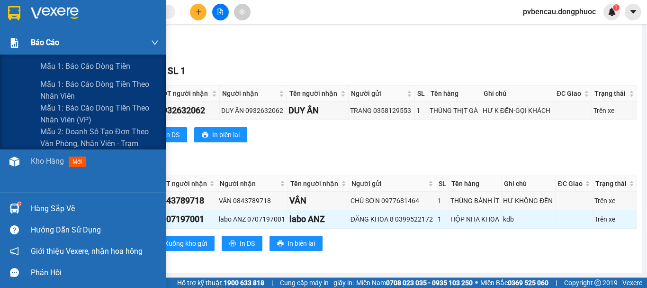
click at [50, 38] on span "Báo cáo" at bounding box center [45, 42] width 28 height 12
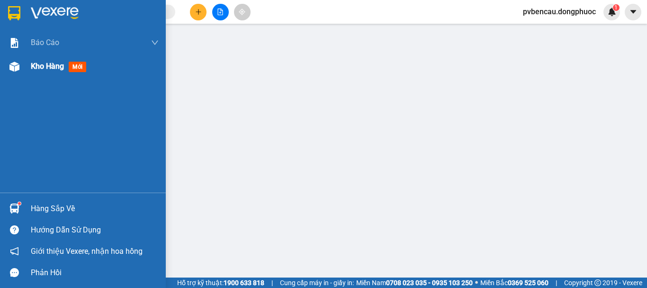
click at [43, 67] on span "Kho hàng" at bounding box center [47, 66] width 33 height 9
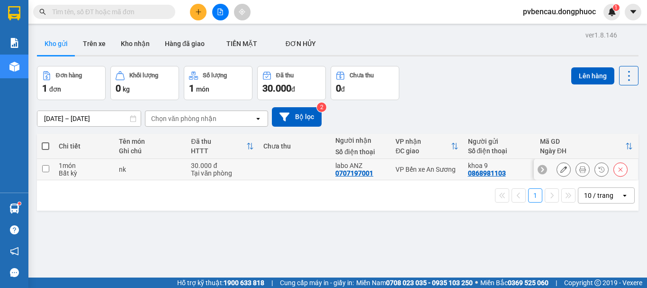
click at [237, 173] on div "Tại văn phòng" at bounding box center [222, 173] width 63 height 8
checkbox input "true"
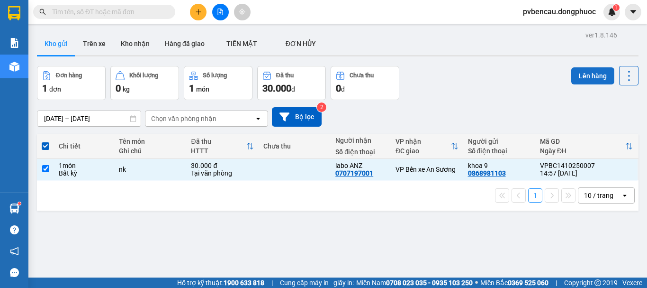
click at [581, 75] on button "Lên hàng" at bounding box center [593, 75] width 43 height 17
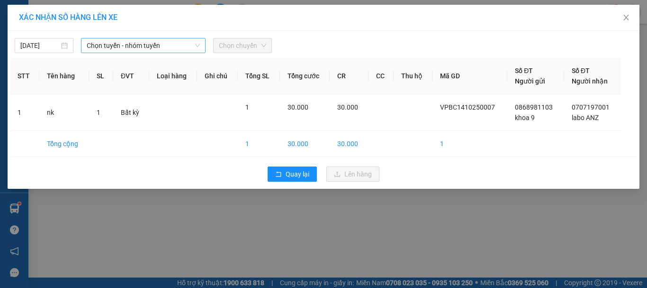
click at [152, 45] on span "Chọn tuyến - nhóm tuyến" at bounding box center [143, 45] width 113 height 14
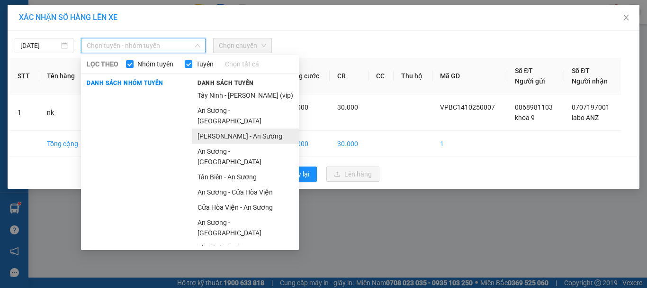
click at [229, 128] on li "[PERSON_NAME] - An Sương" at bounding box center [245, 135] width 107 height 15
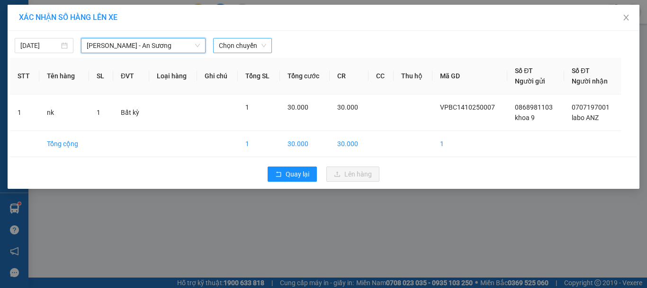
click at [241, 44] on span "Chọn chuyến" at bounding box center [242, 45] width 47 height 14
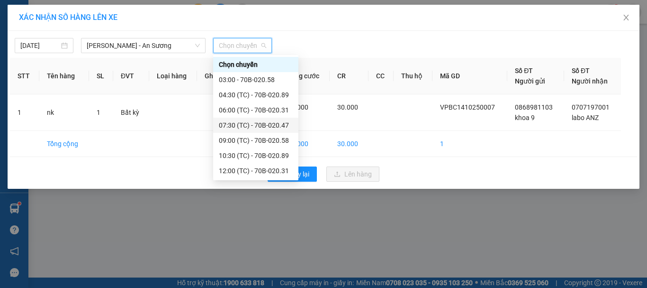
scroll to position [46, 0]
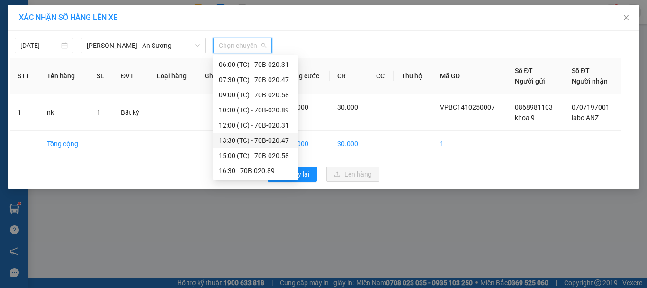
click at [253, 140] on div "13:30 (TC) - 70B-020.47" at bounding box center [256, 140] width 74 height 10
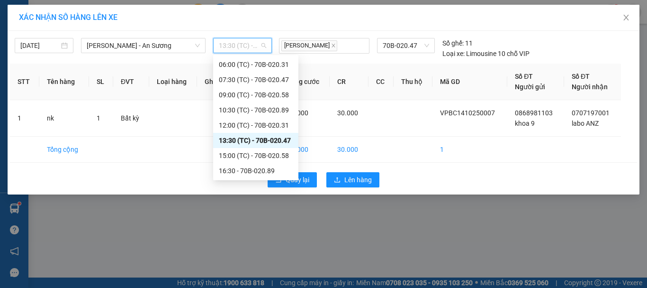
click at [242, 44] on span "13:30 (TC) - 70B-020.47" at bounding box center [242, 45] width 47 height 14
click at [273, 155] on div "15:00 (TC) - 70B-020.58" at bounding box center [256, 155] width 74 height 10
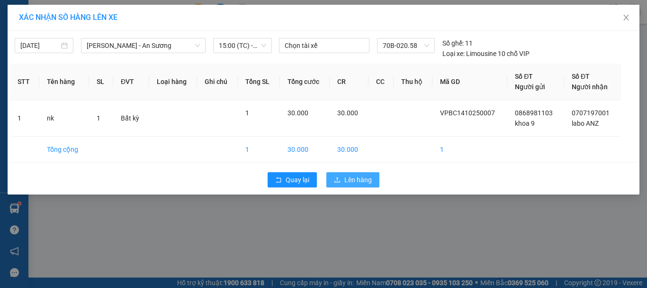
click at [345, 178] on span "Lên hàng" at bounding box center [358, 179] width 27 height 10
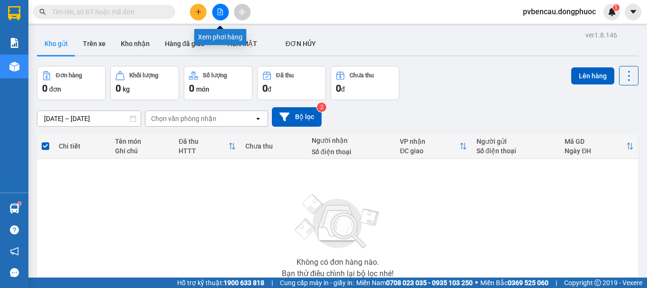
click at [221, 13] on icon "file-add" at bounding box center [220, 12] width 7 height 7
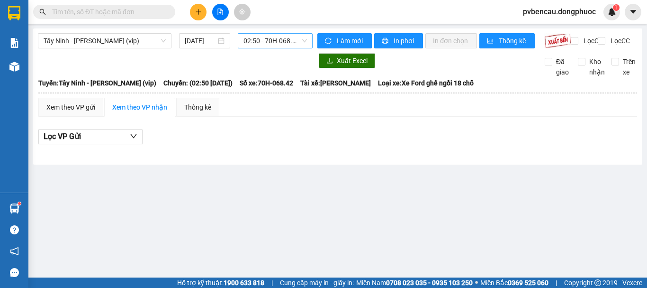
click at [269, 42] on span "02:50 - 70H-068.42" at bounding box center [276, 41] width 64 height 14
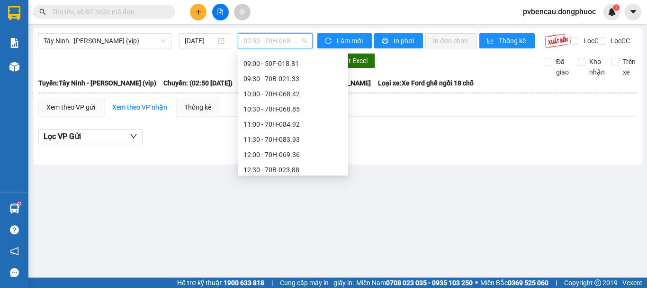
scroll to position [501, 0]
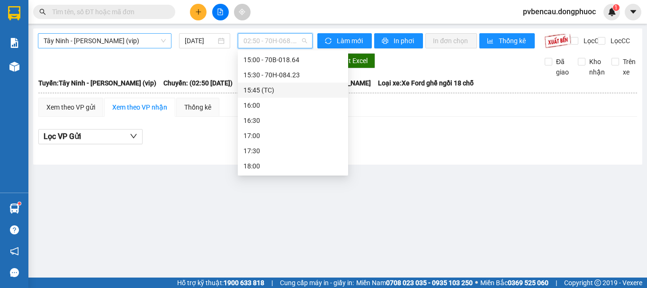
click at [92, 41] on span "Tây Ninh - [PERSON_NAME] (vip)" at bounding box center [105, 41] width 122 height 14
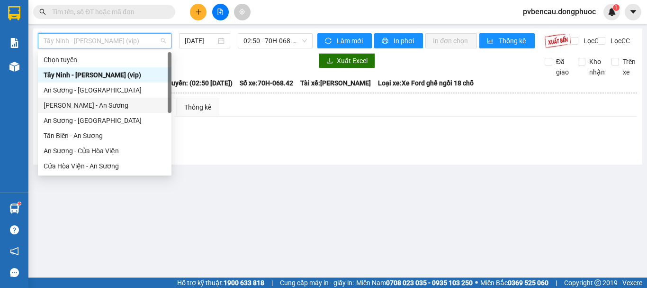
click at [81, 108] on div "[PERSON_NAME] - An Sương" at bounding box center [105, 105] width 122 height 10
type input "[DATE]"
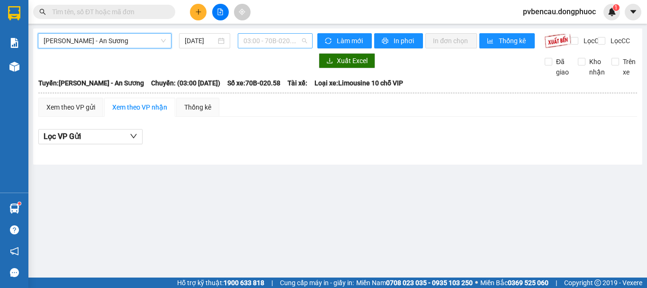
click at [274, 41] on span "03:00 - 70B-020.58" at bounding box center [276, 41] width 64 height 14
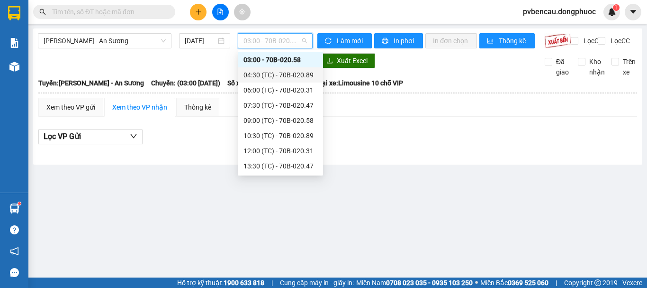
scroll to position [46, 0]
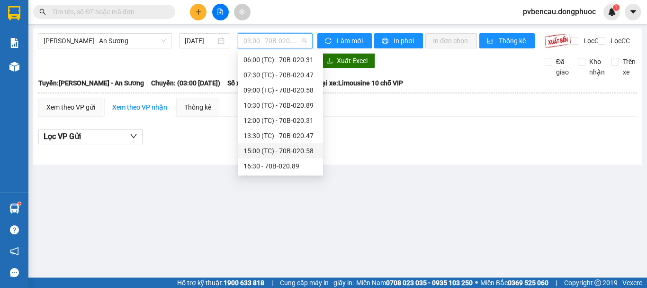
click at [278, 151] on div "15:00 (TC) - 70B-020.58" at bounding box center [281, 151] width 74 height 10
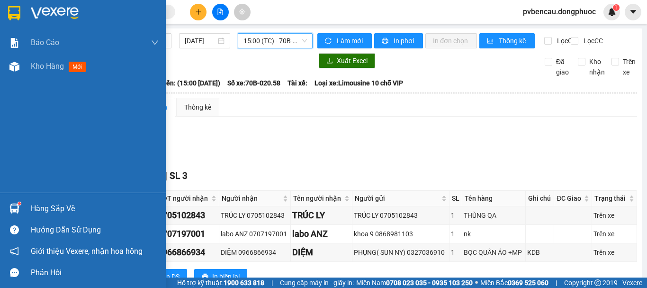
drag, startPoint x: 12, startPoint y: 205, endPoint x: 21, endPoint y: 209, distance: 10.4
click at [12, 205] on img at bounding box center [14, 208] width 10 height 10
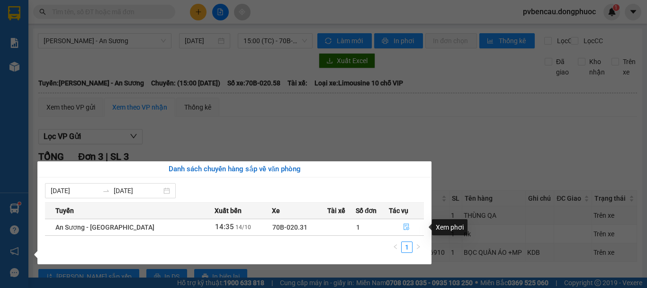
click at [406, 226] on icon "file-done" at bounding box center [406, 226] width 7 height 7
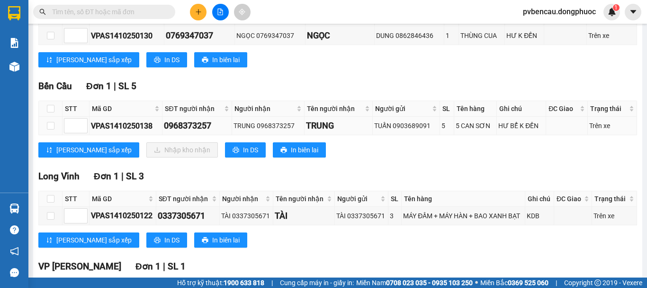
scroll to position [132, 0]
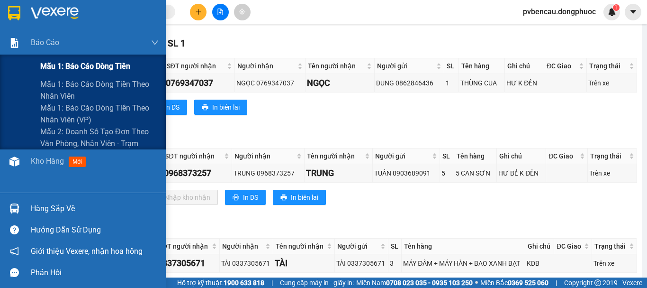
click at [68, 60] on span "Mẫu 1: Báo cáo dòng tiền" at bounding box center [85, 66] width 90 height 12
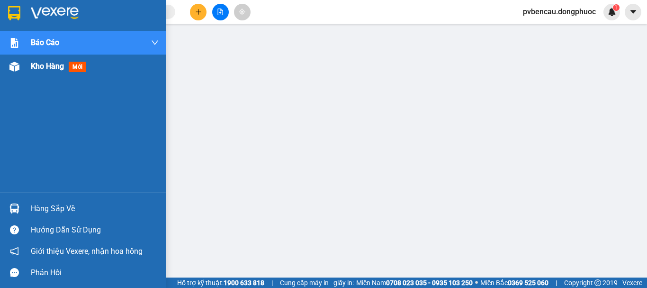
click at [24, 70] on div "Kho hàng mới" at bounding box center [83, 67] width 166 height 24
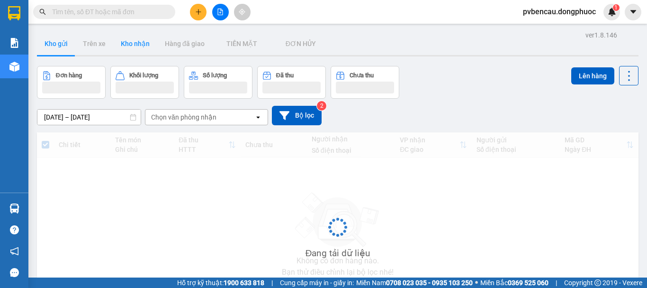
click at [135, 47] on button "Kho nhận" at bounding box center [135, 43] width 44 height 23
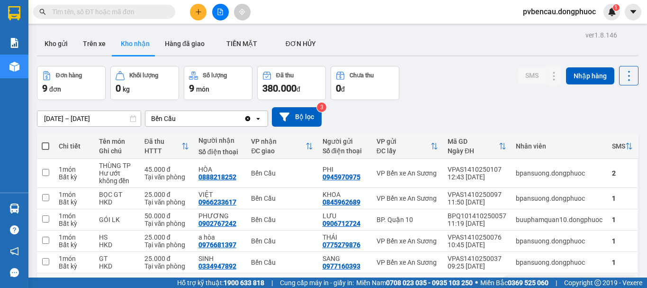
scroll to position [95, 0]
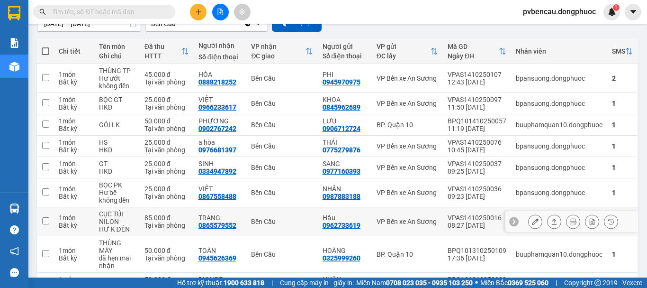
click at [147, 223] on div "Tại văn phòng" at bounding box center [167, 225] width 45 height 8
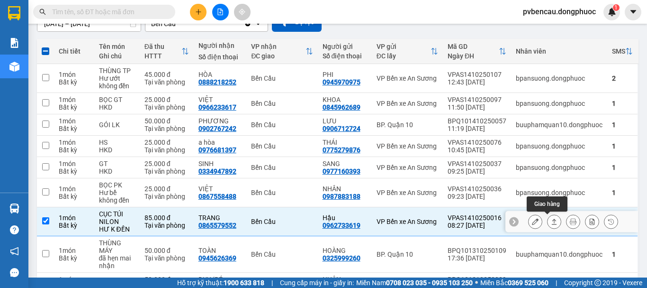
click at [548, 225] on button at bounding box center [554, 221] width 13 height 17
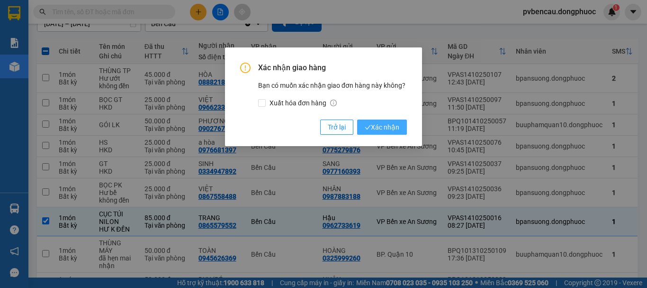
click at [381, 122] on span "Xác nhận" at bounding box center [382, 127] width 35 height 10
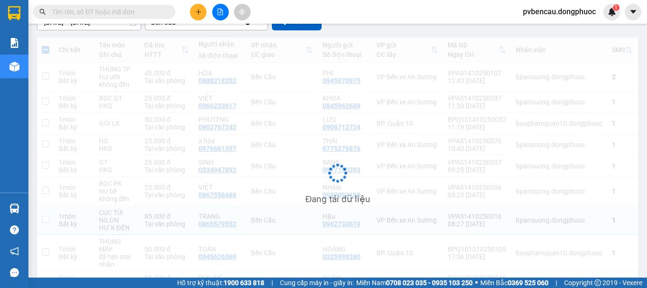
checkbox input "false"
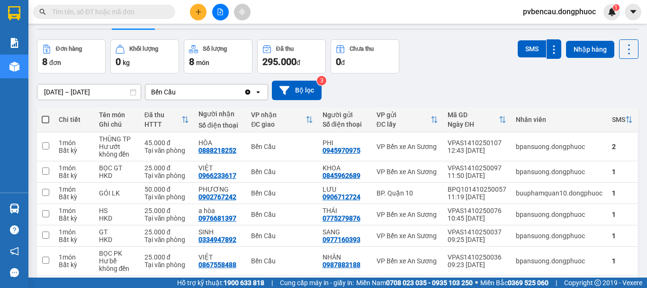
scroll to position [0, 0]
